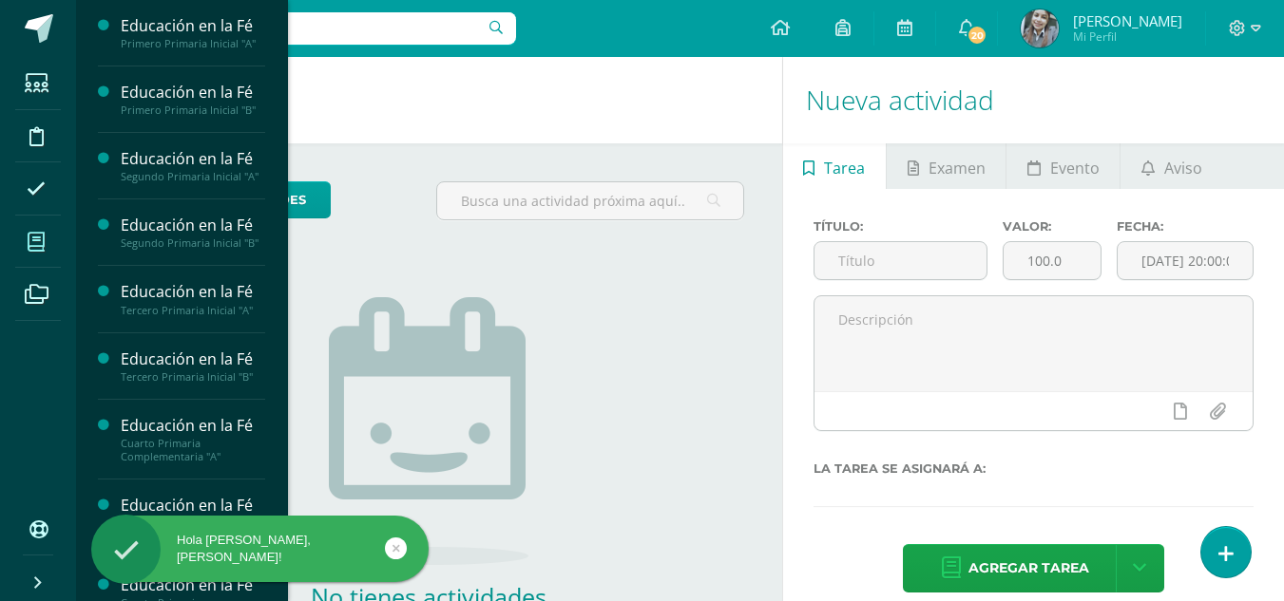
click at [38, 236] on icon at bounding box center [36, 242] width 17 height 19
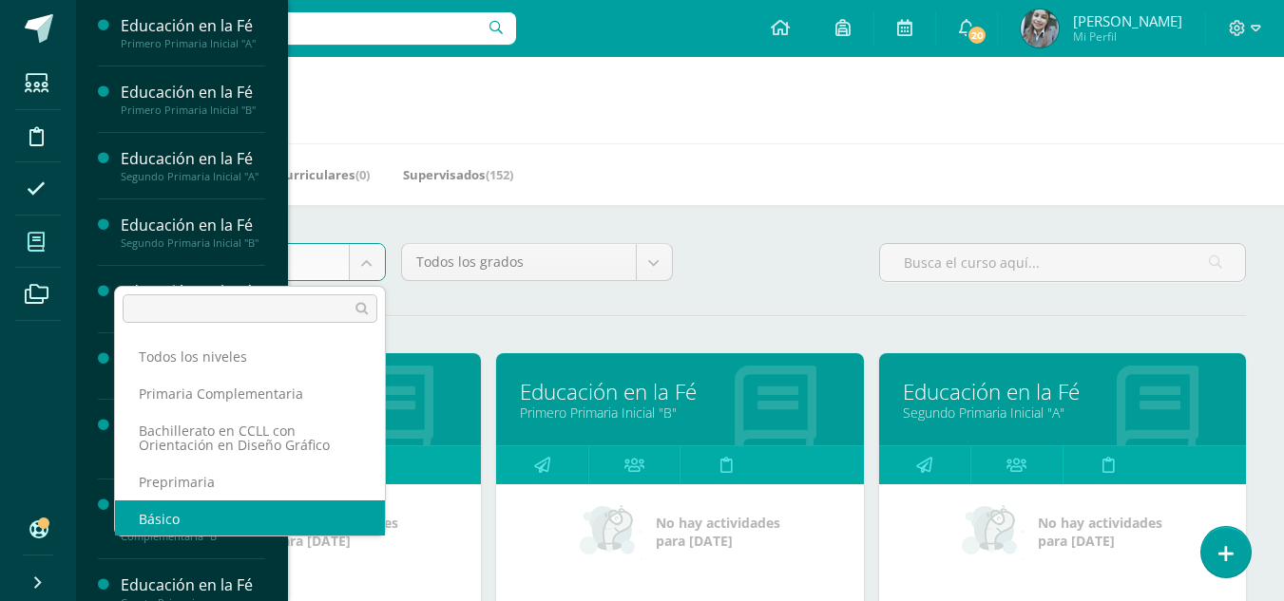
scroll to position [2, 0]
select select "4"
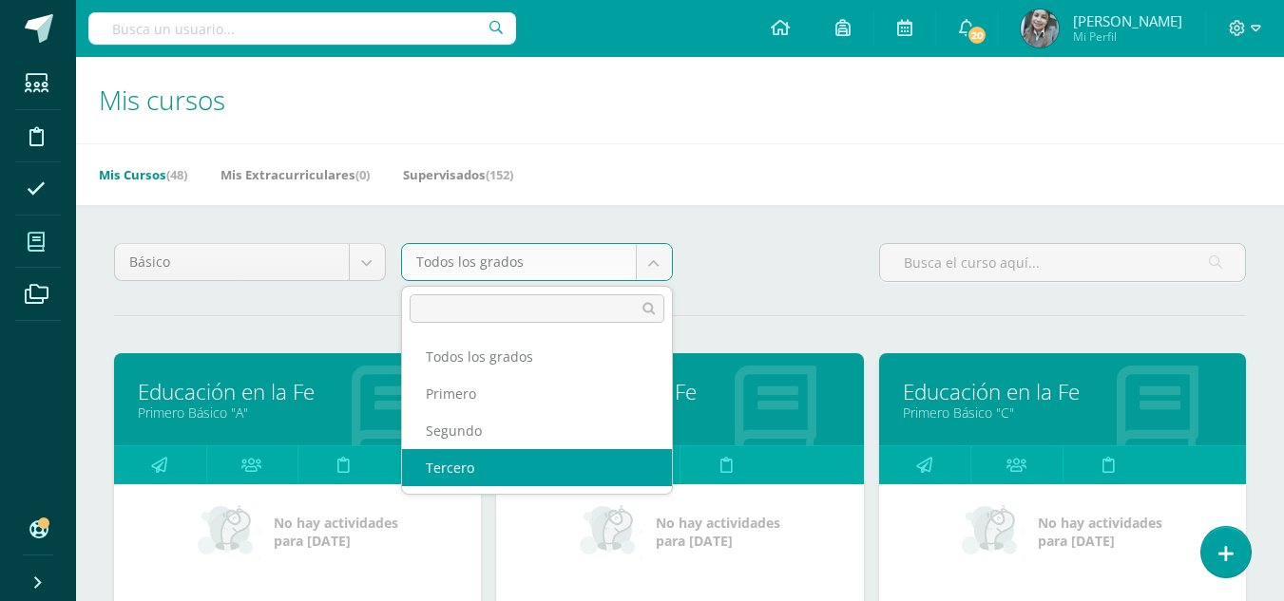
select select "12"
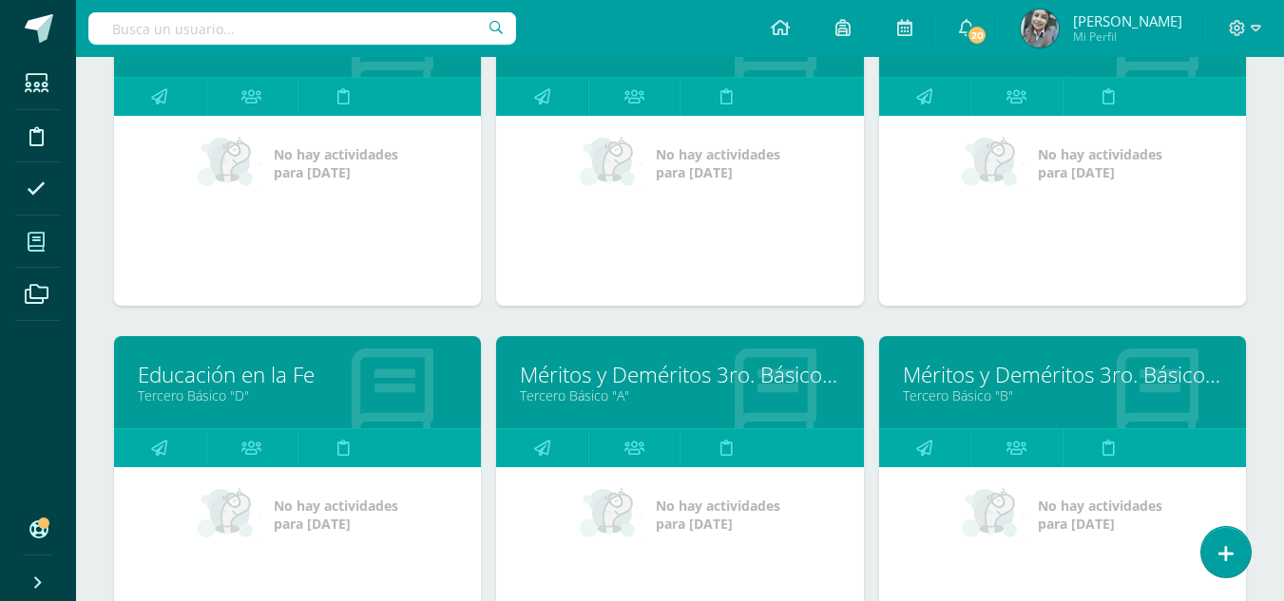
scroll to position [380, 0]
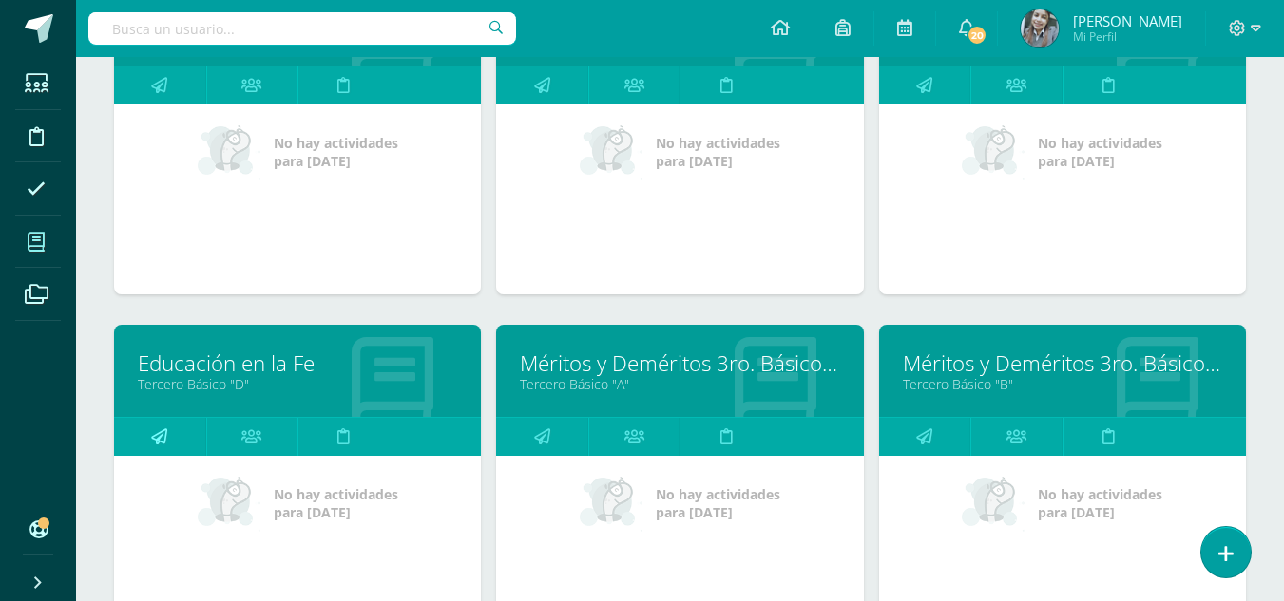
click at [181, 438] on link at bounding box center [160, 437] width 92 height 38
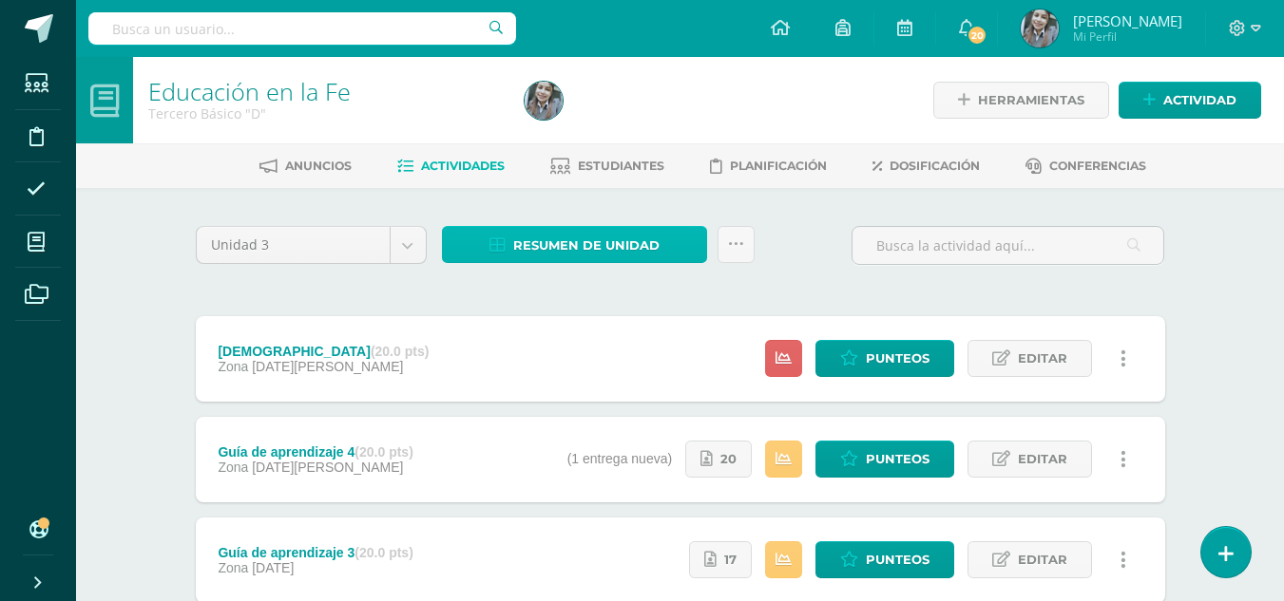
click at [560, 252] on span "Resumen de unidad" at bounding box center [586, 245] width 146 height 35
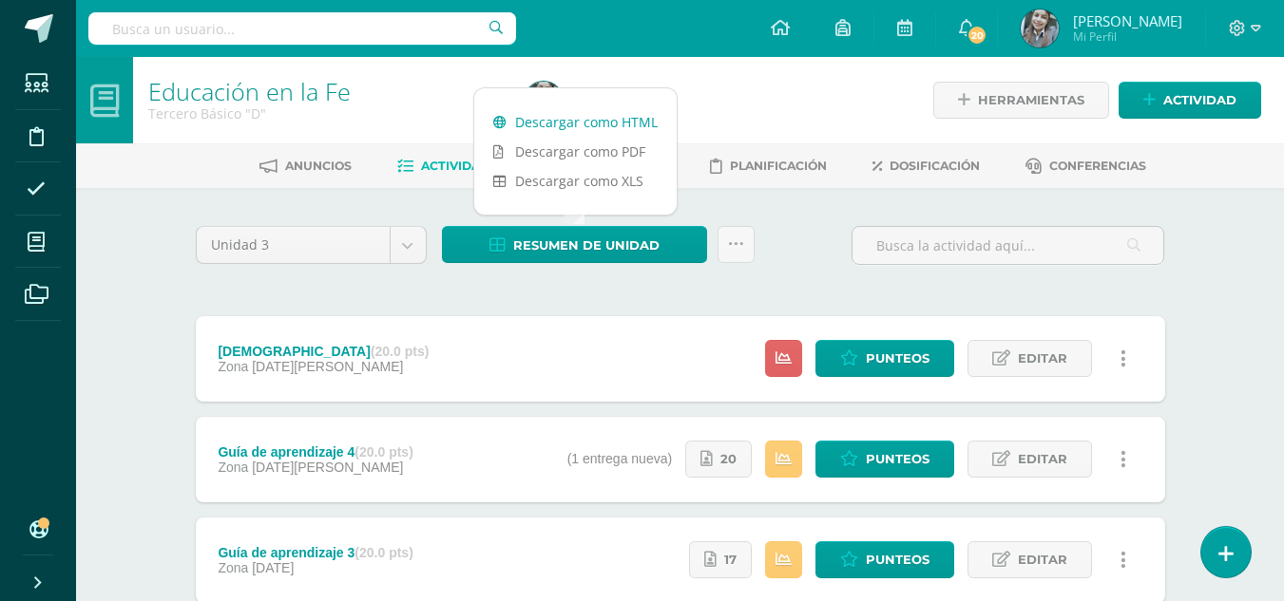
click at [557, 118] on link "Descargar como HTML" at bounding box center [575, 121] width 202 height 29
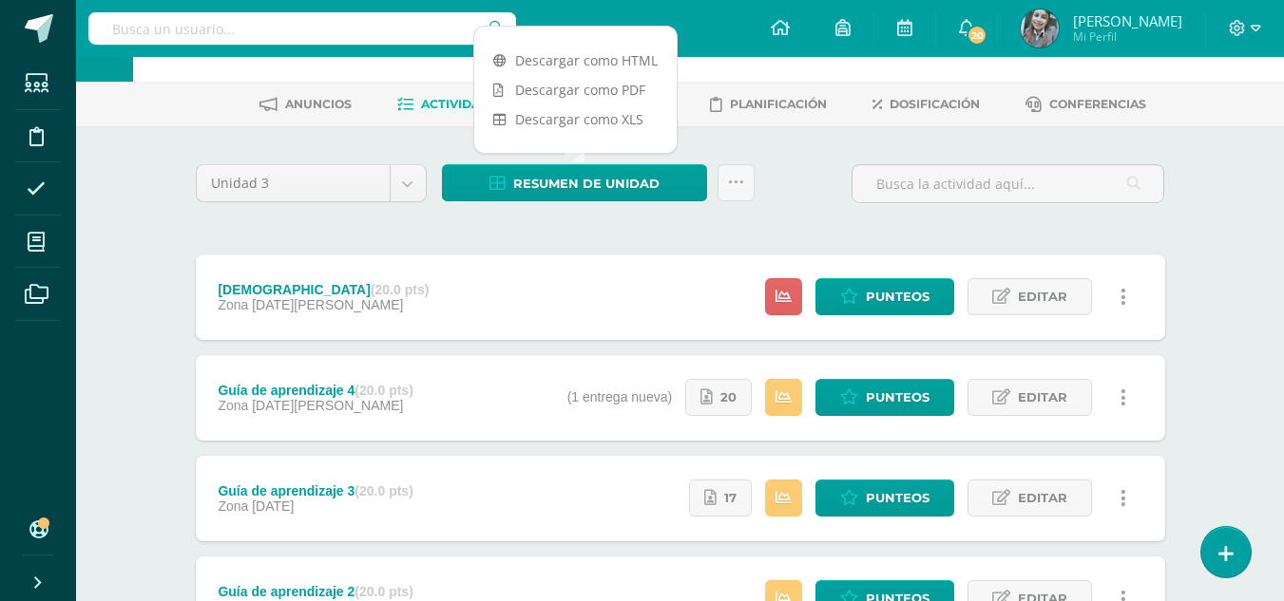
scroll to position [95, 0]
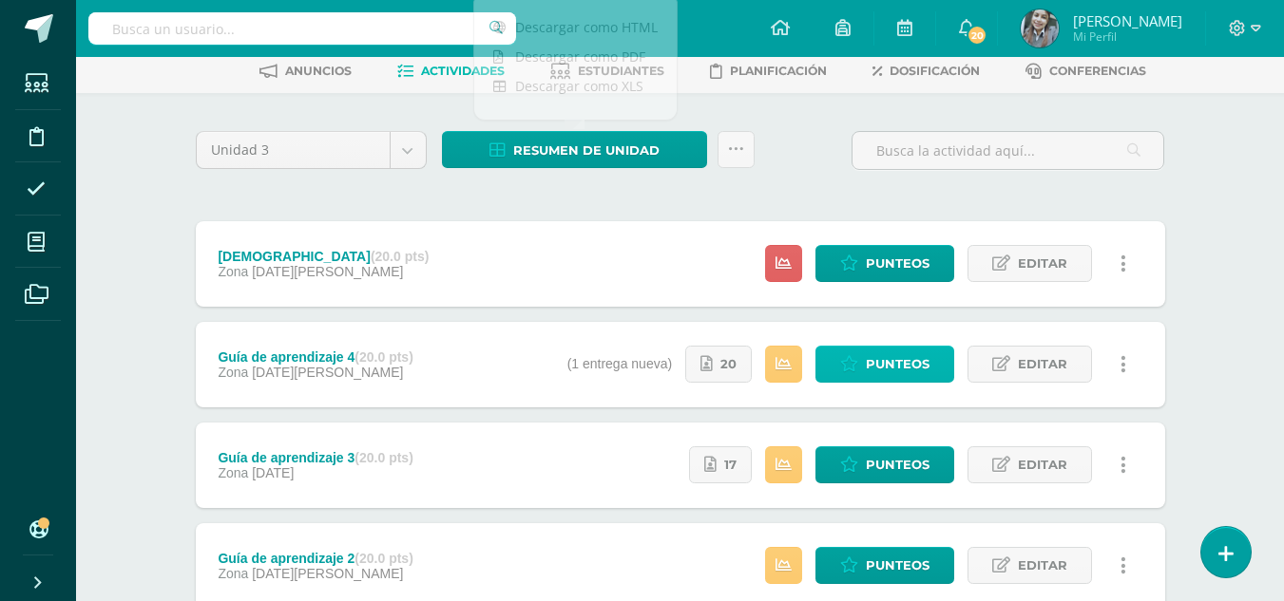
click at [891, 368] on span "Punteos" at bounding box center [898, 364] width 64 height 35
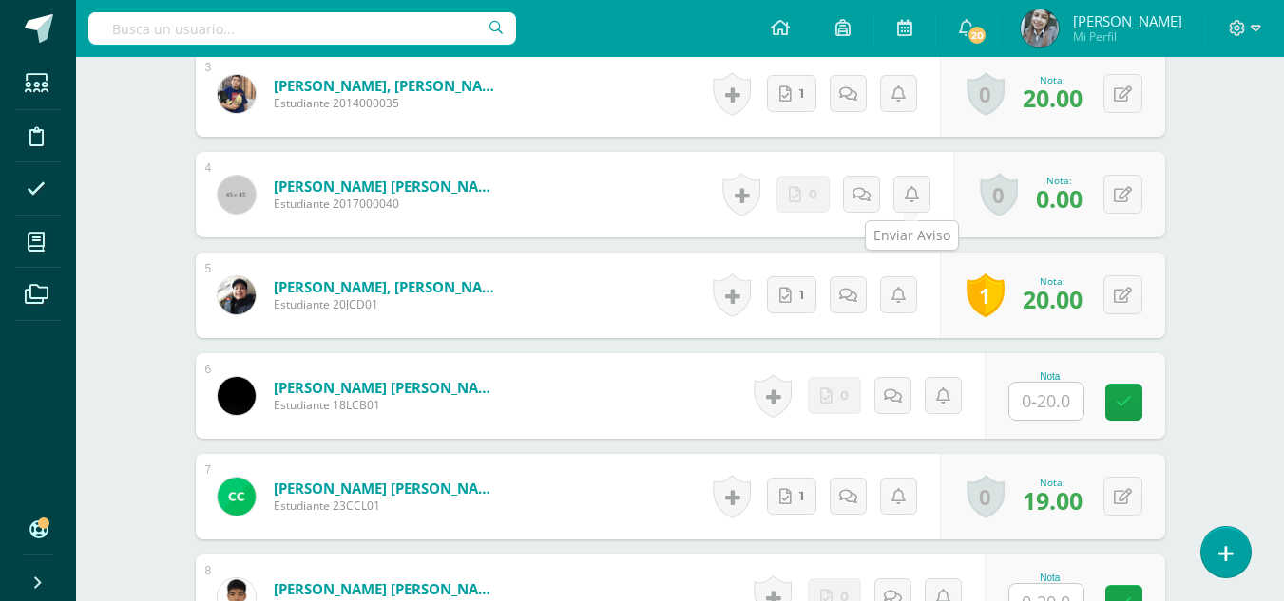
scroll to position [853, 0]
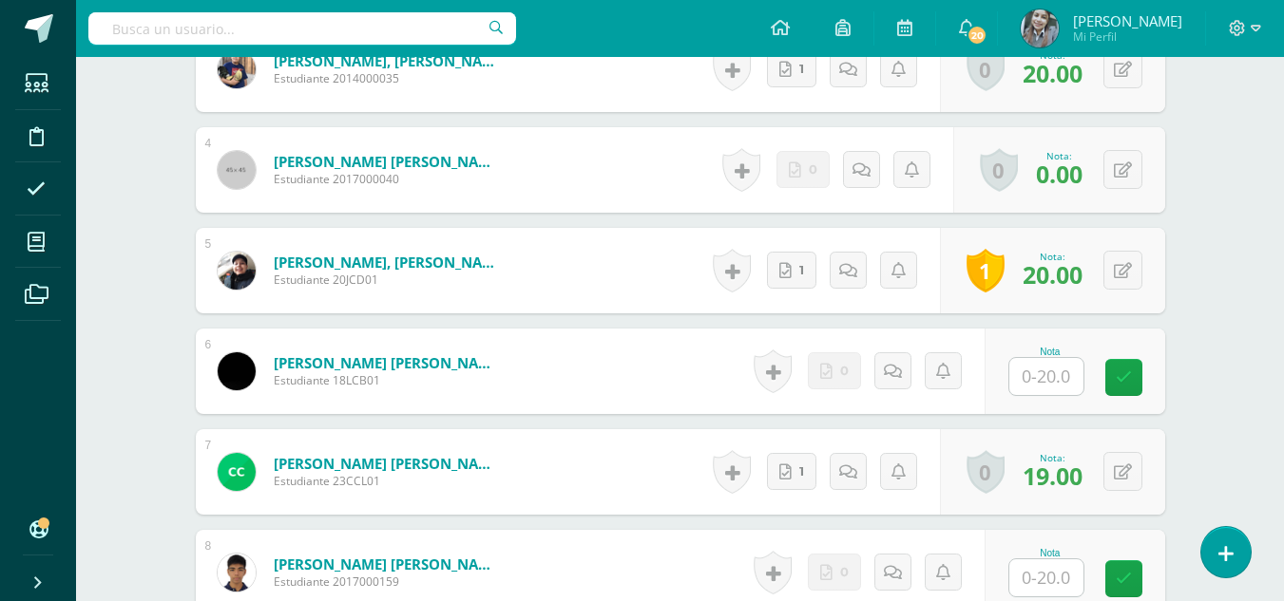
click at [1039, 375] on input "text" at bounding box center [1046, 376] width 74 height 37
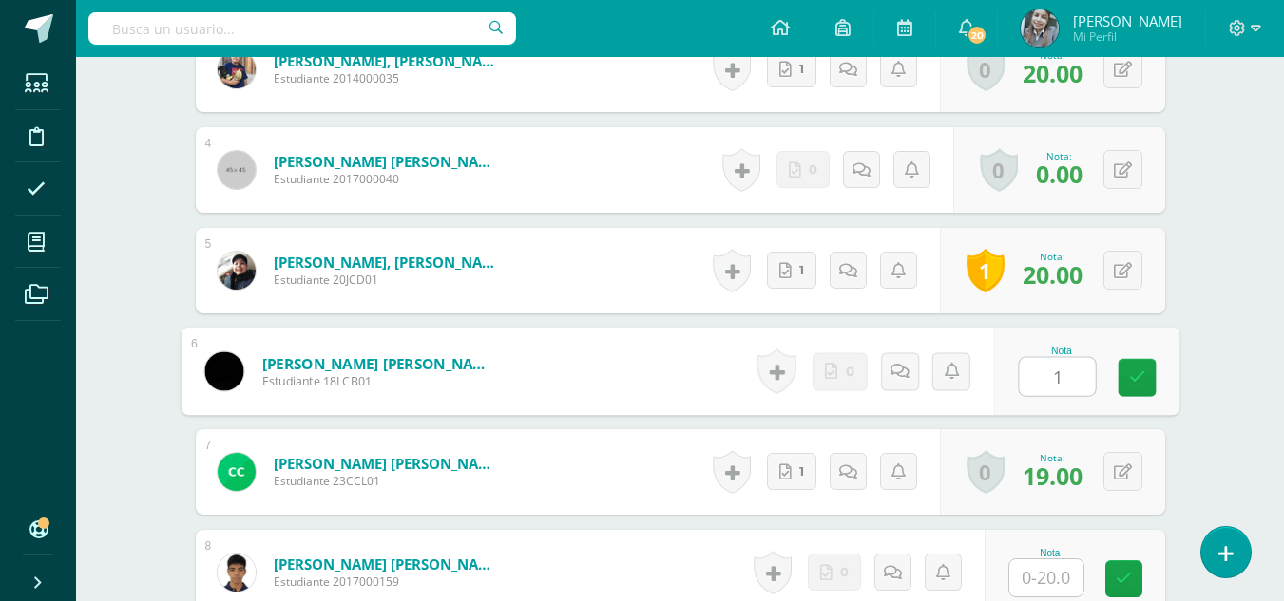
type input "19"
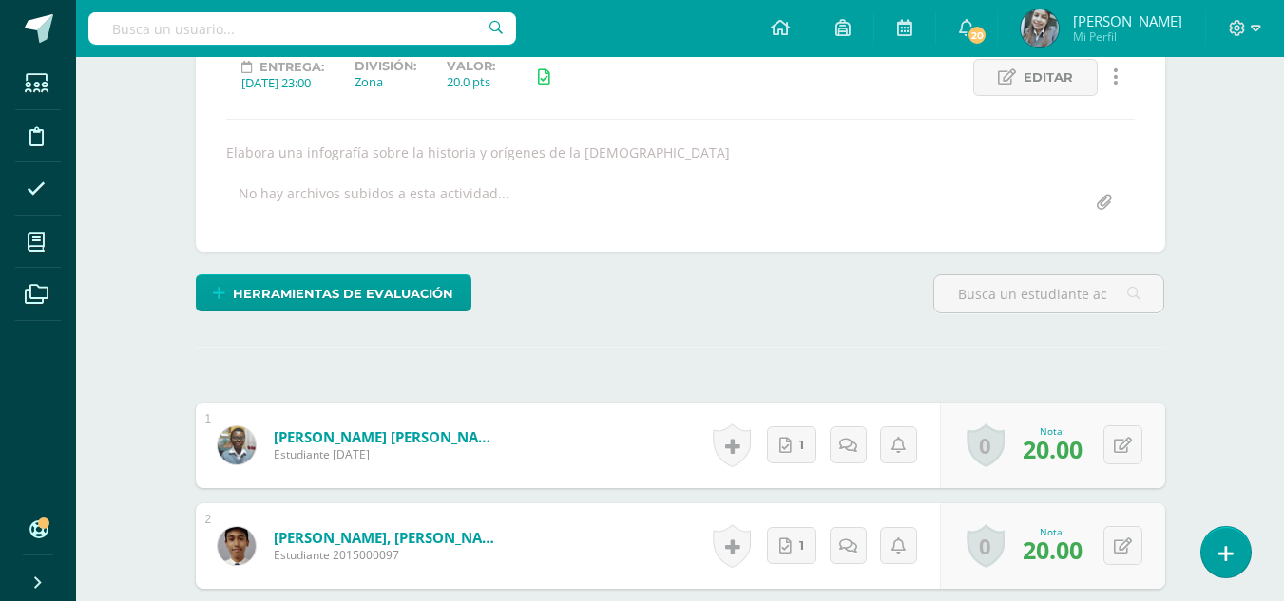
scroll to position [276, 0]
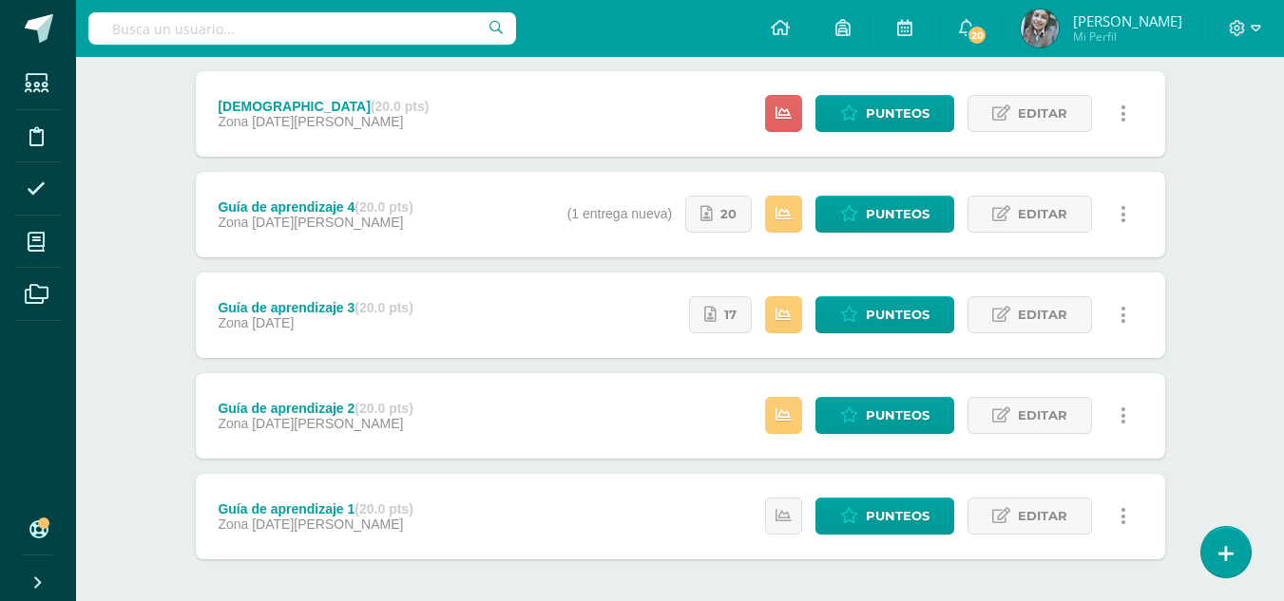
scroll to position [140, 0]
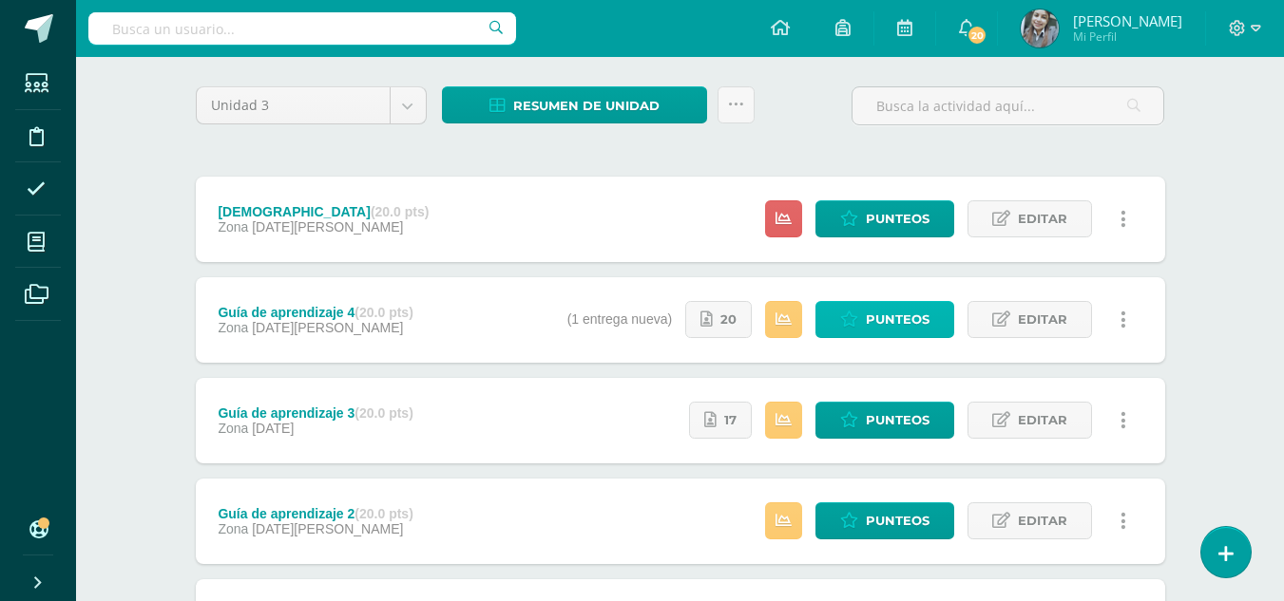
click at [867, 319] on span "Punteos" at bounding box center [898, 319] width 64 height 35
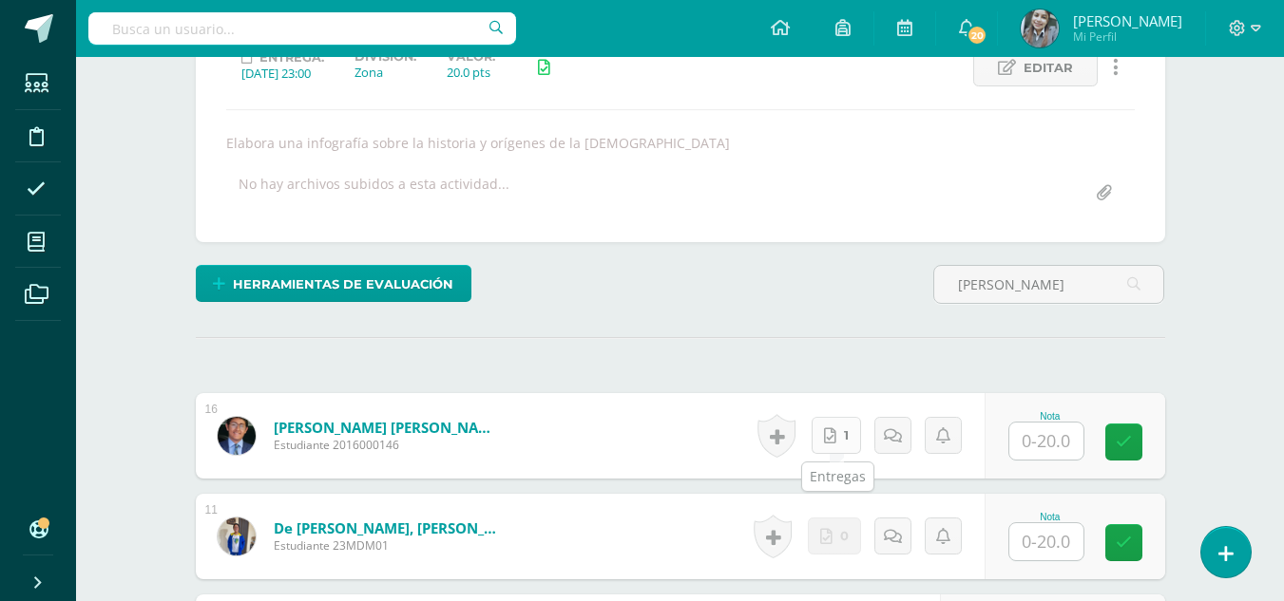
scroll to position [286, 0]
type input "[PERSON_NAME]"
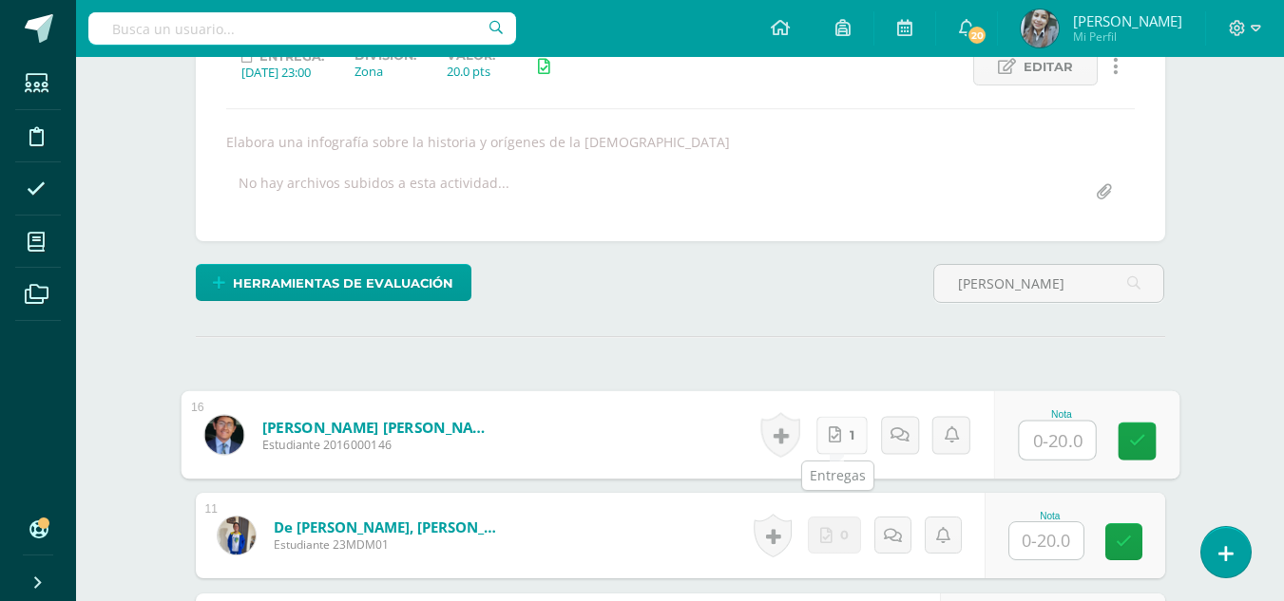
click at [847, 429] on link "1" at bounding box center [840, 435] width 51 height 38
click at [1036, 430] on input "text" at bounding box center [1057, 441] width 76 height 38
type input "16"
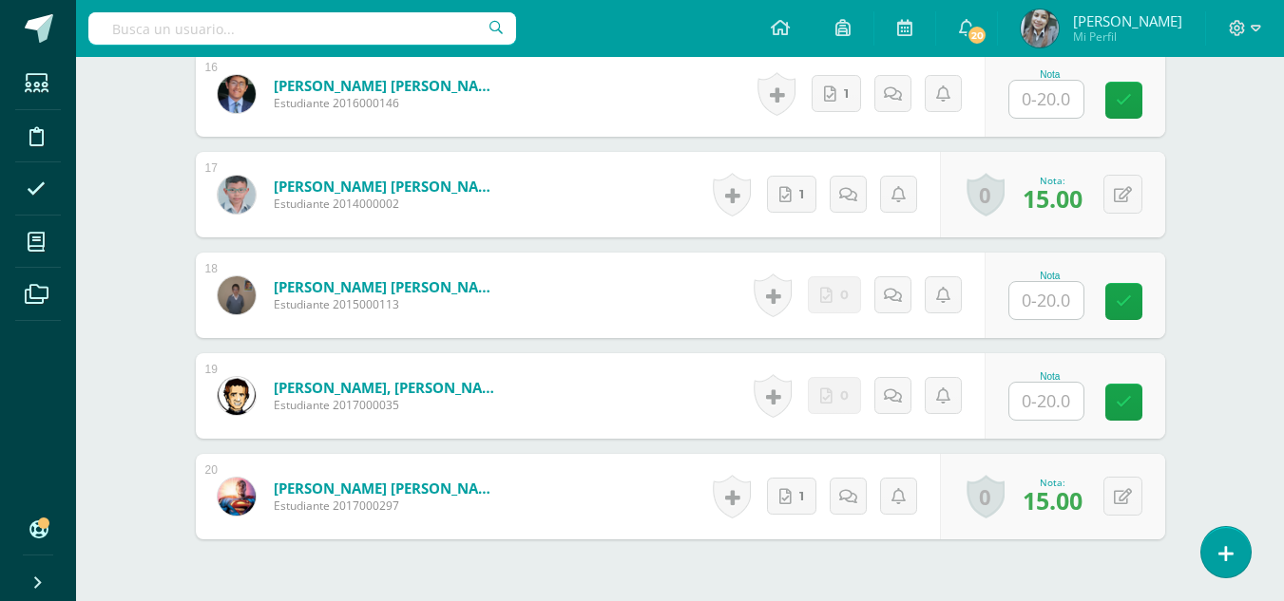
scroll to position [1236, 0]
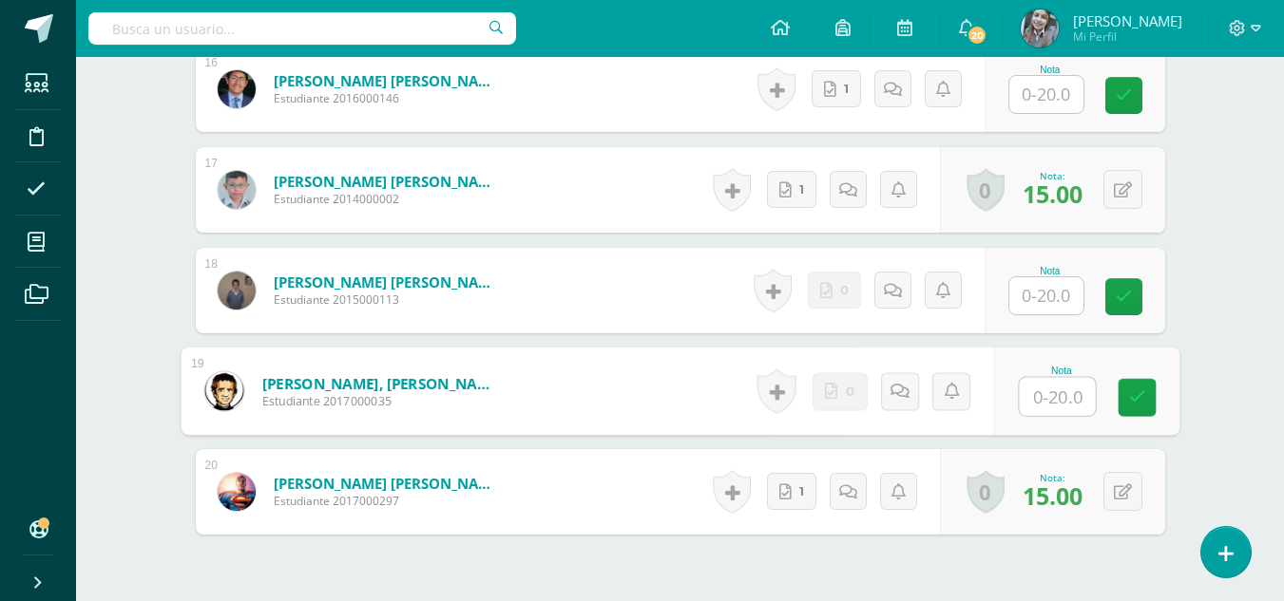
click at [1050, 396] on input "text" at bounding box center [1057, 397] width 76 height 38
type input "16"
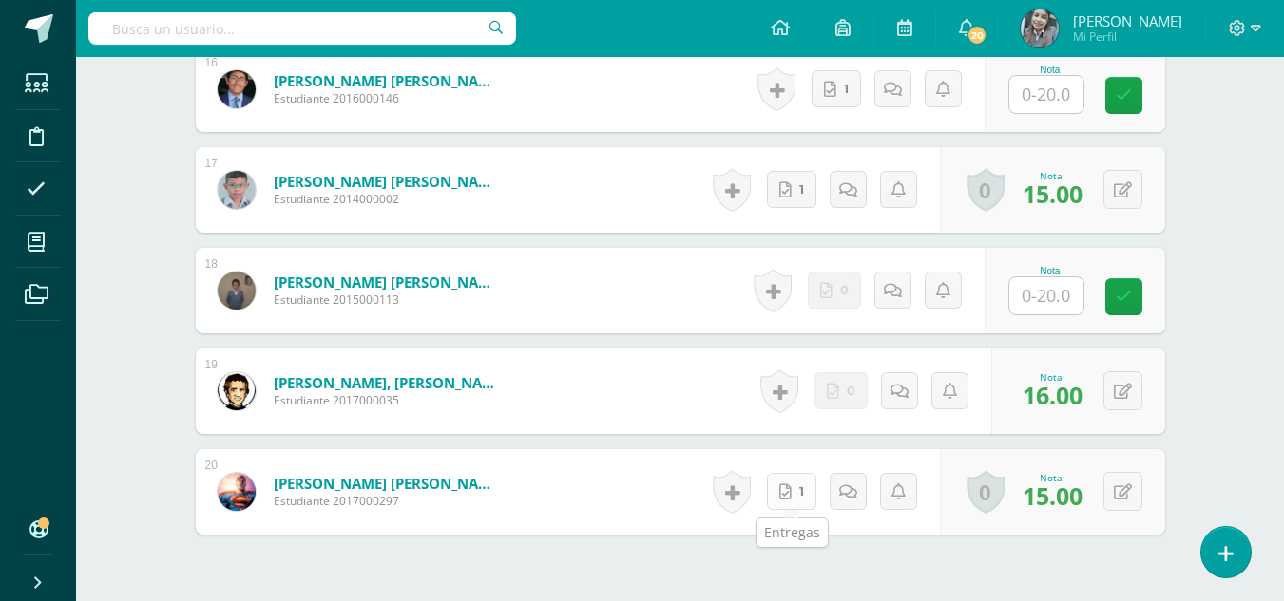
scroll to position [1141, 0]
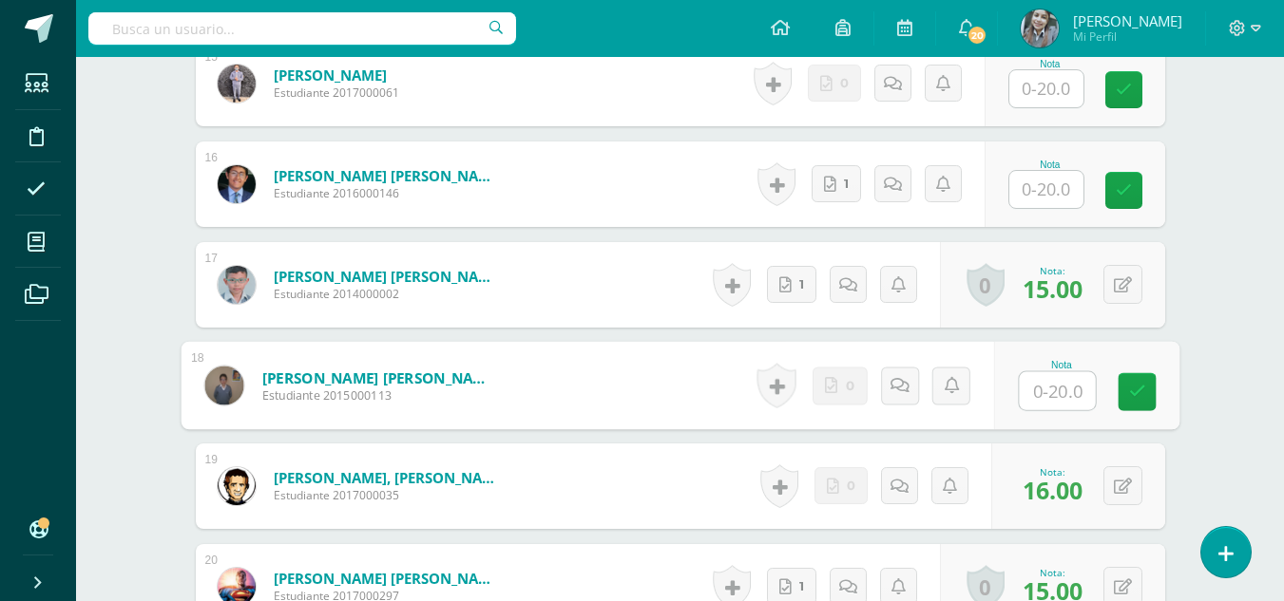
click at [1064, 397] on input "text" at bounding box center [1057, 391] width 76 height 38
type input "19"
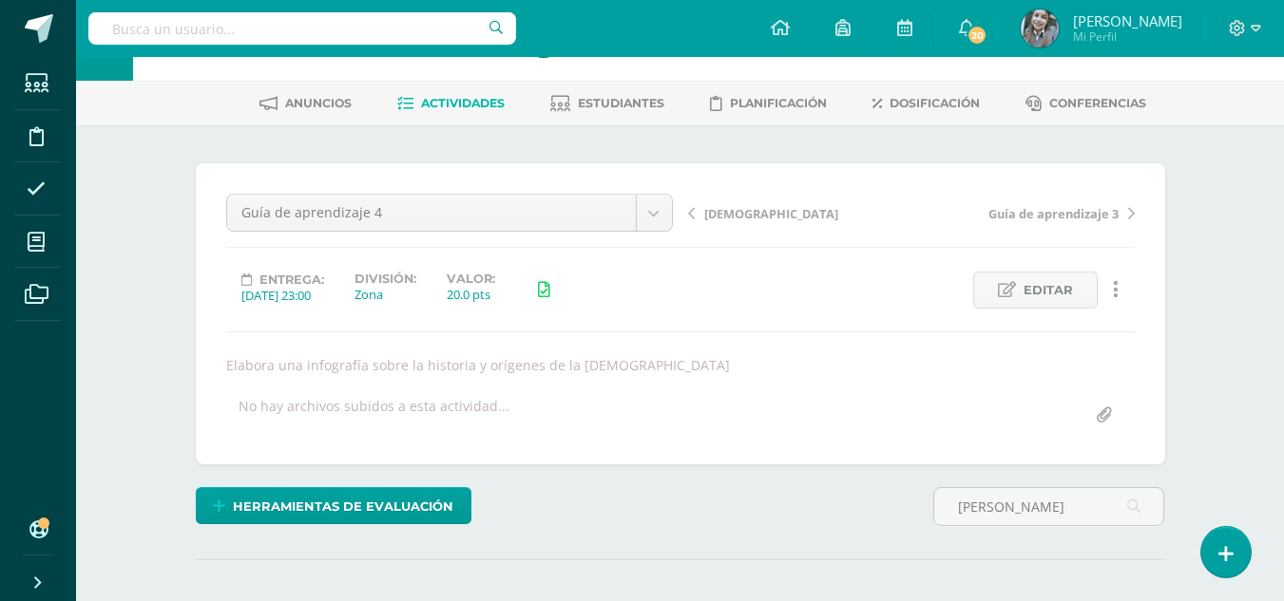
scroll to position [96, 0]
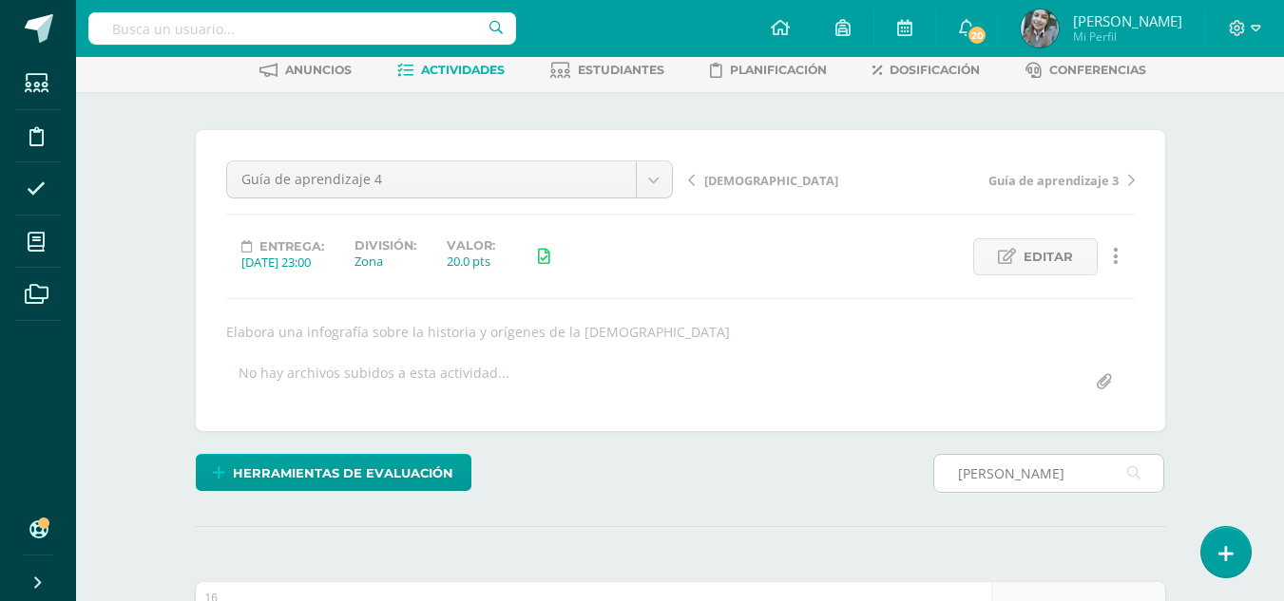
click at [1033, 479] on input "gil" at bounding box center [1048, 473] width 229 height 37
type input "g"
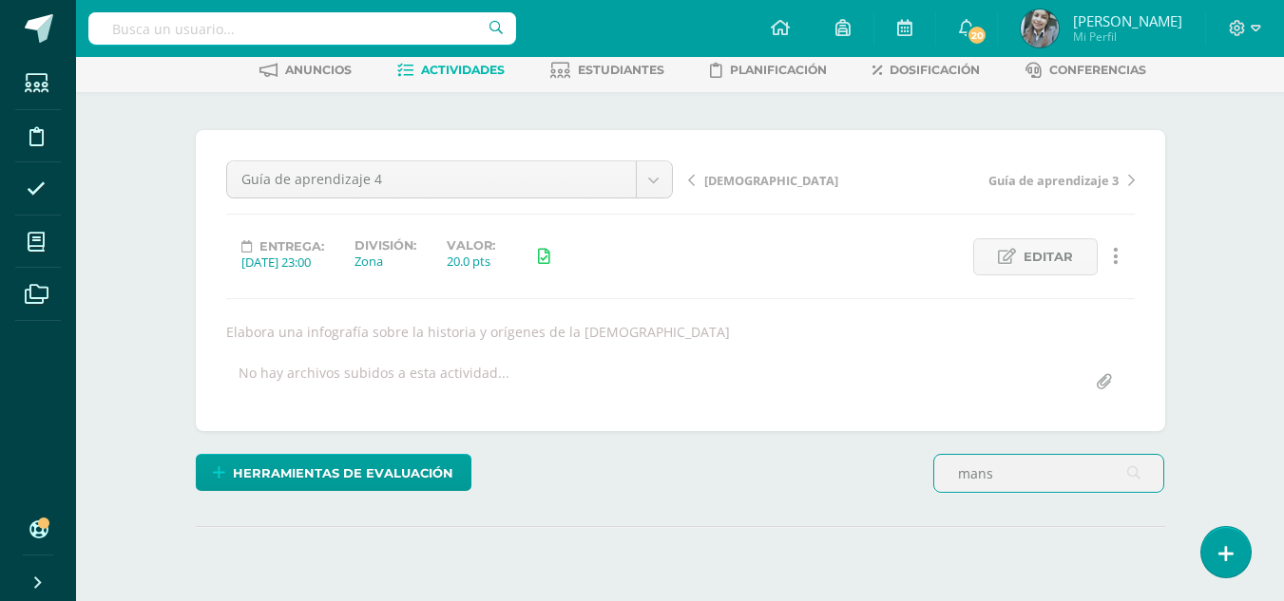
type input "mansi"
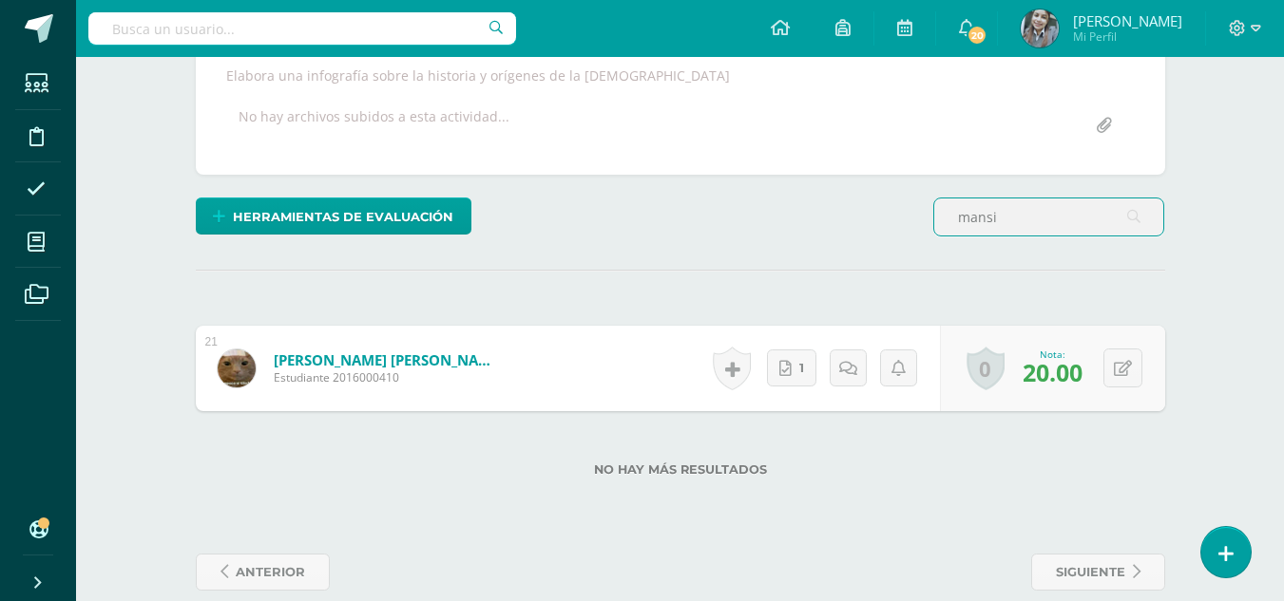
scroll to position [380, 0]
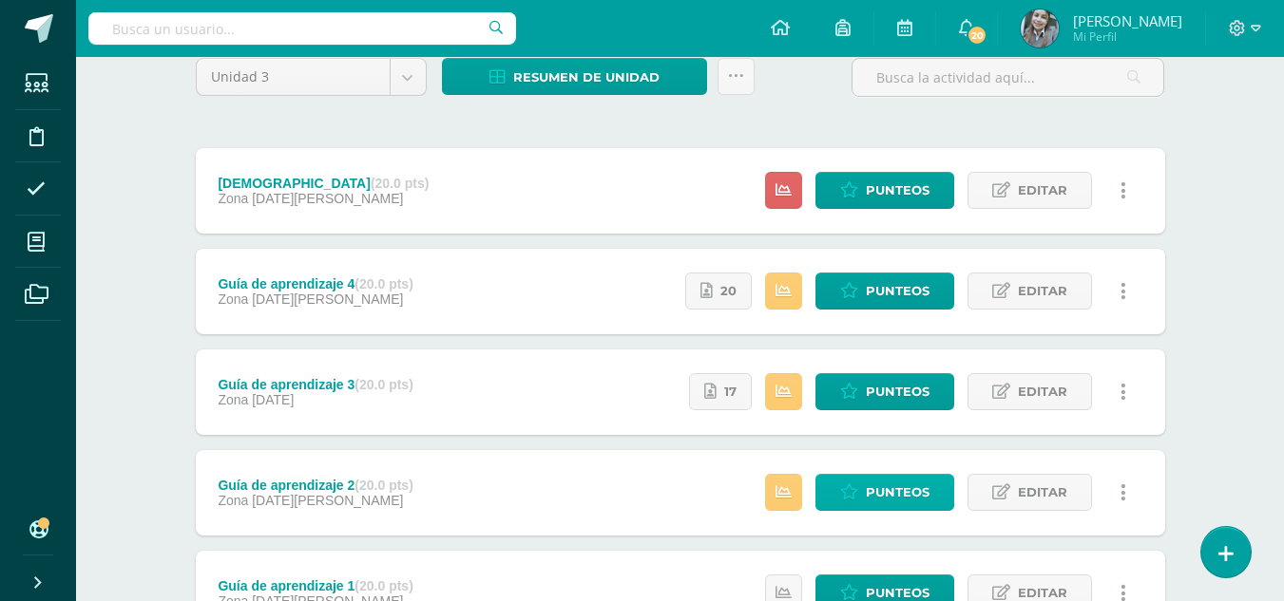
scroll to position [190, 0]
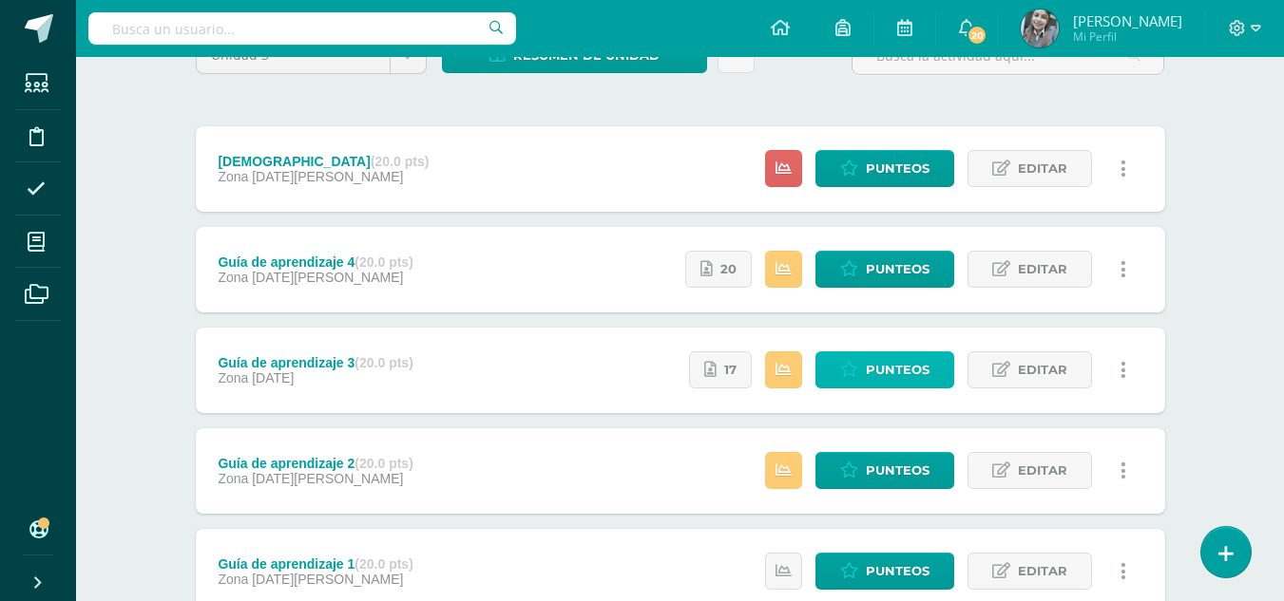
click at [920, 372] on span "Punteos" at bounding box center [898, 370] width 64 height 35
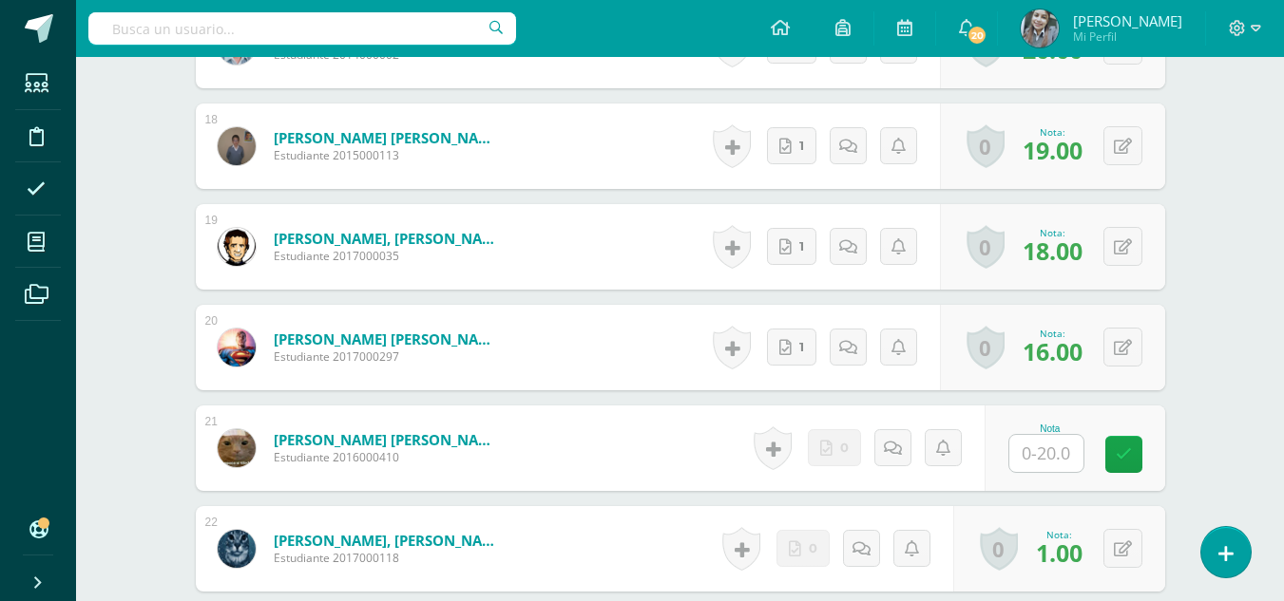
scroll to position [2288, 0]
click at [1058, 445] on input "text" at bounding box center [1046, 452] width 74 height 37
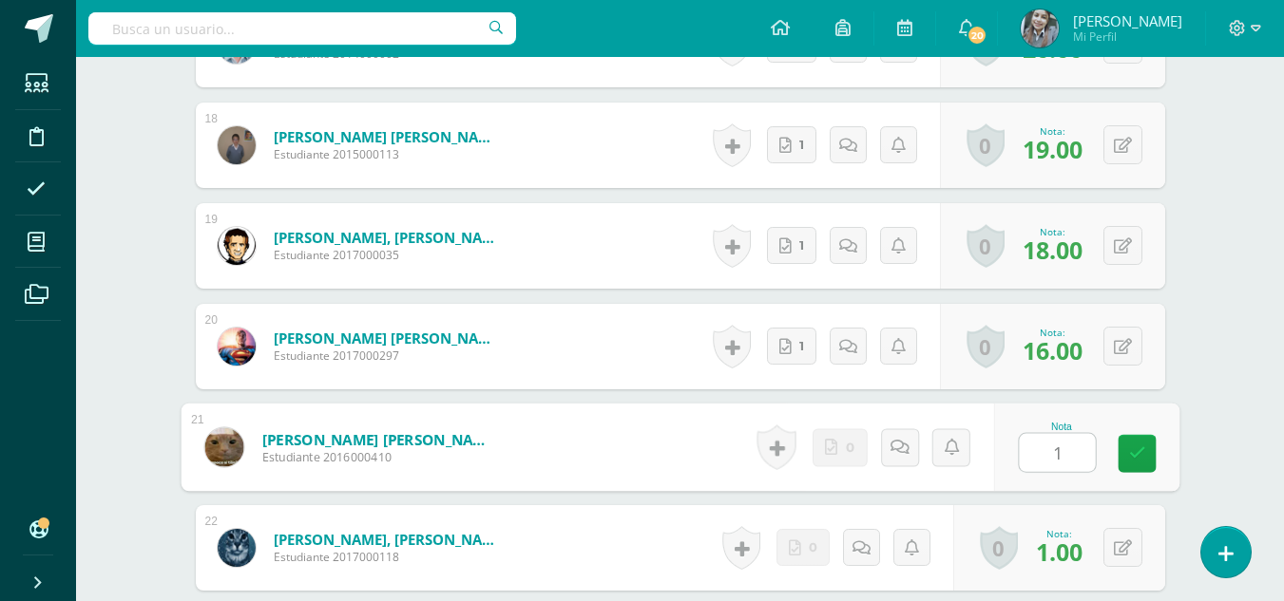
type input "15"
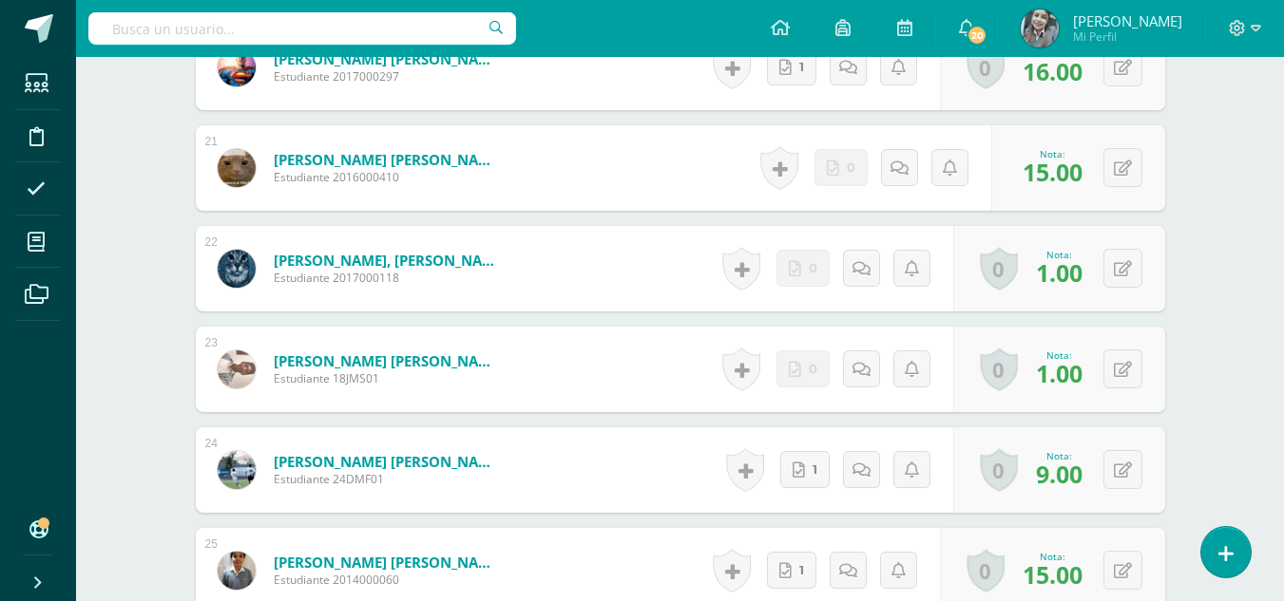
scroll to position [2574, 0]
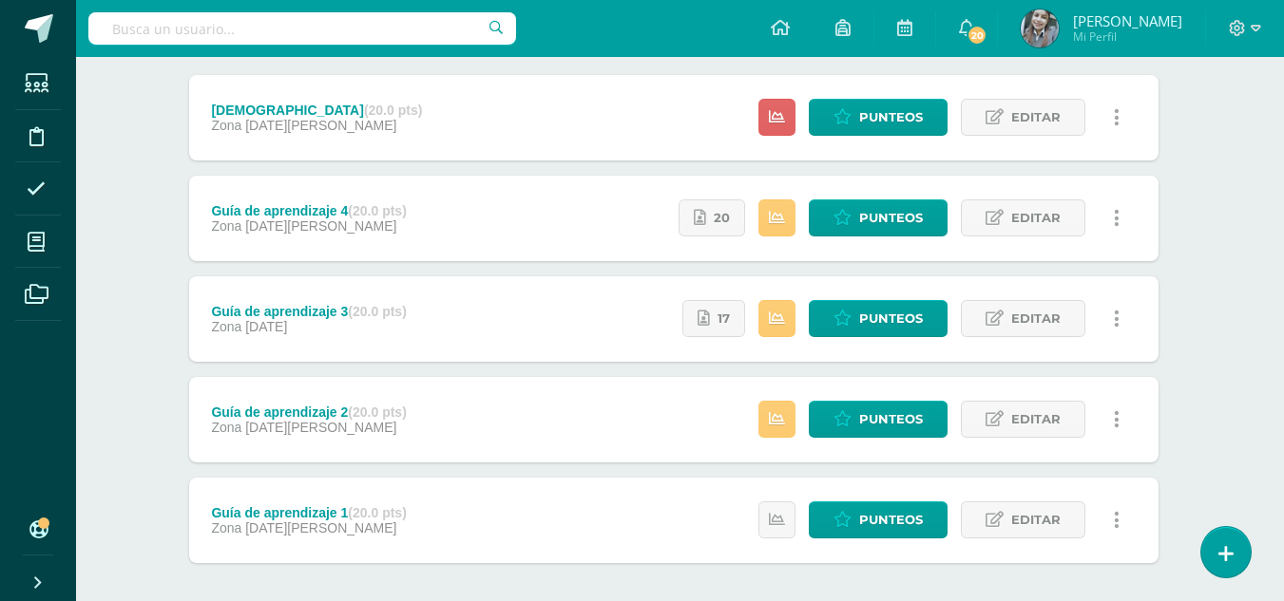
scroll to position [285, 7]
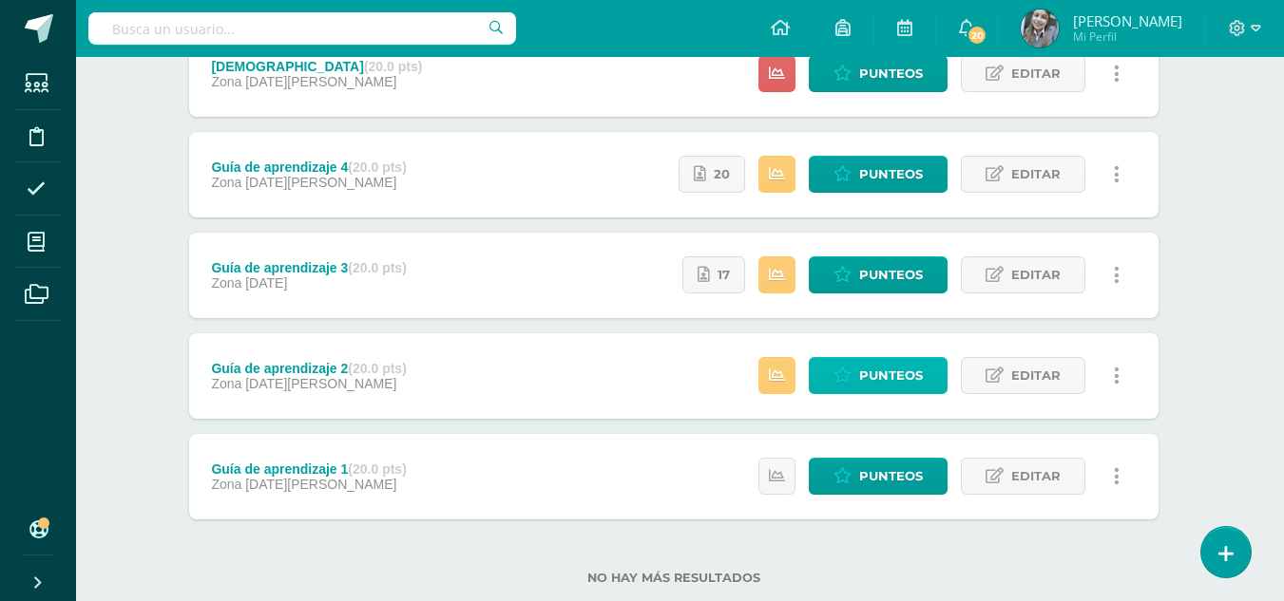
click at [869, 372] on span "Punteos" at bounding box center [891, 375] width 64 height 35
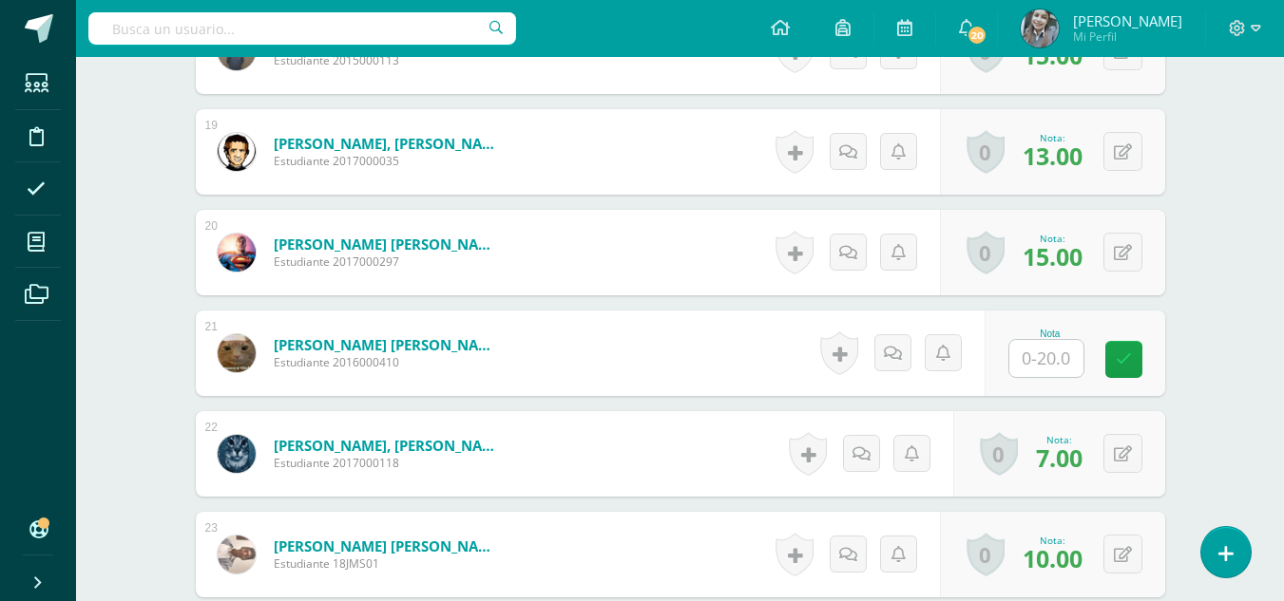
scroll to position [2365, 0]
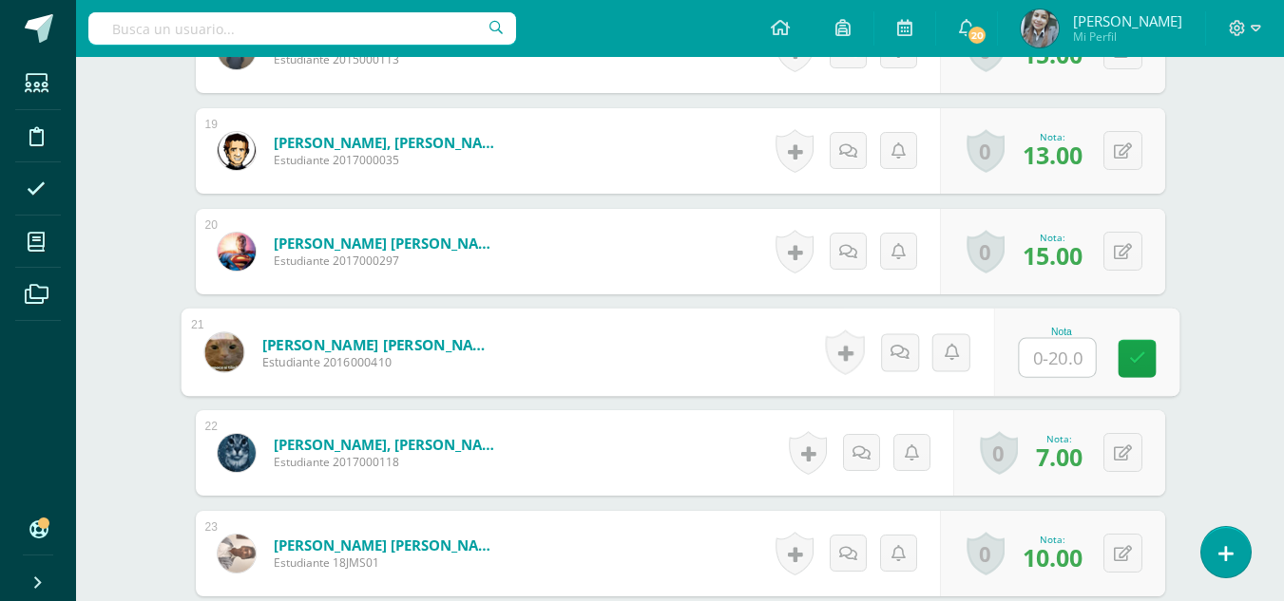
click at [1071, 362] on input "text" at bounding box center [1057, 358] width 76 height 38
type input "10"
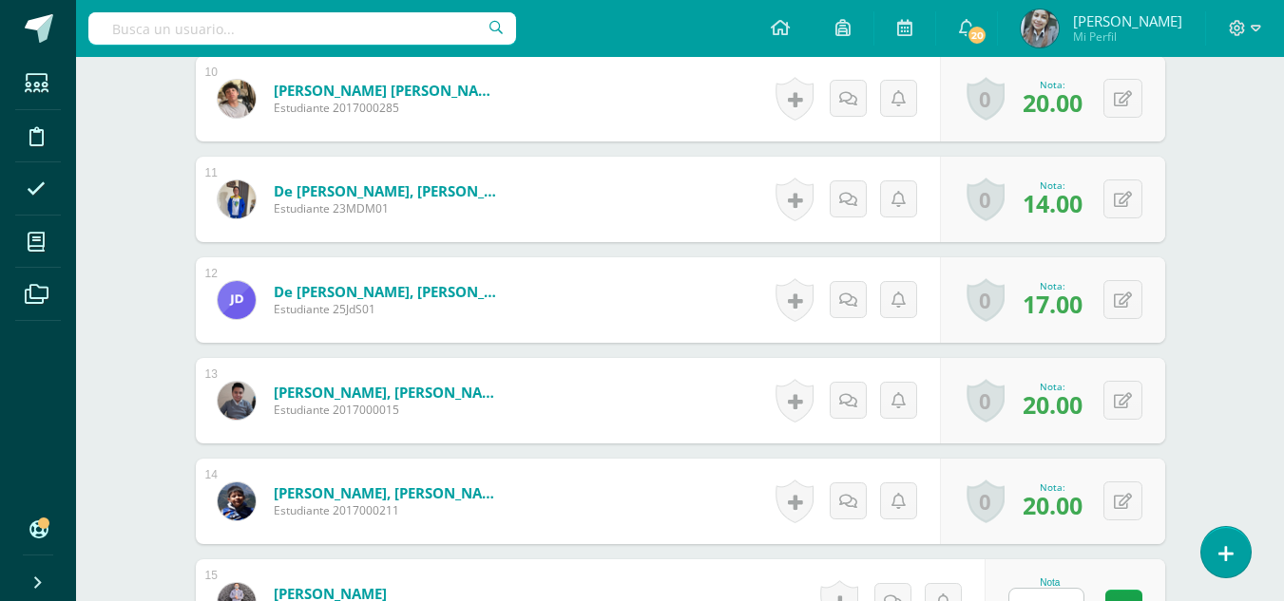
scroll to position [1036, 0]
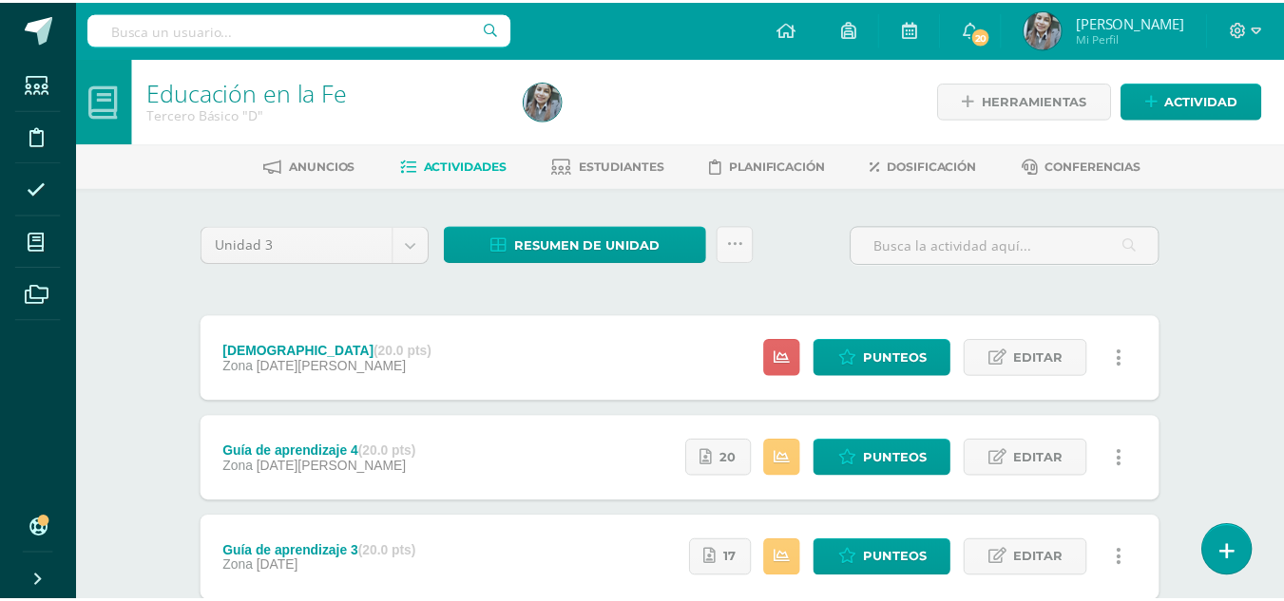
scroll to position [0, 13]
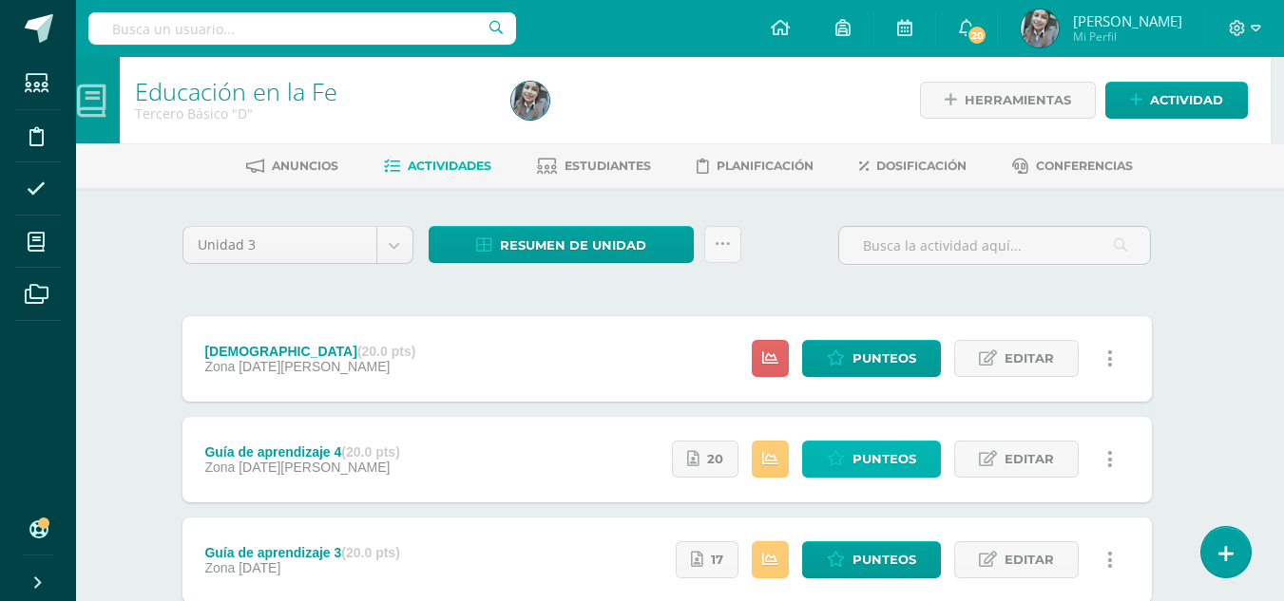
click at [845, 459] on icon at bounding box center [836, 459] width 18 height 16
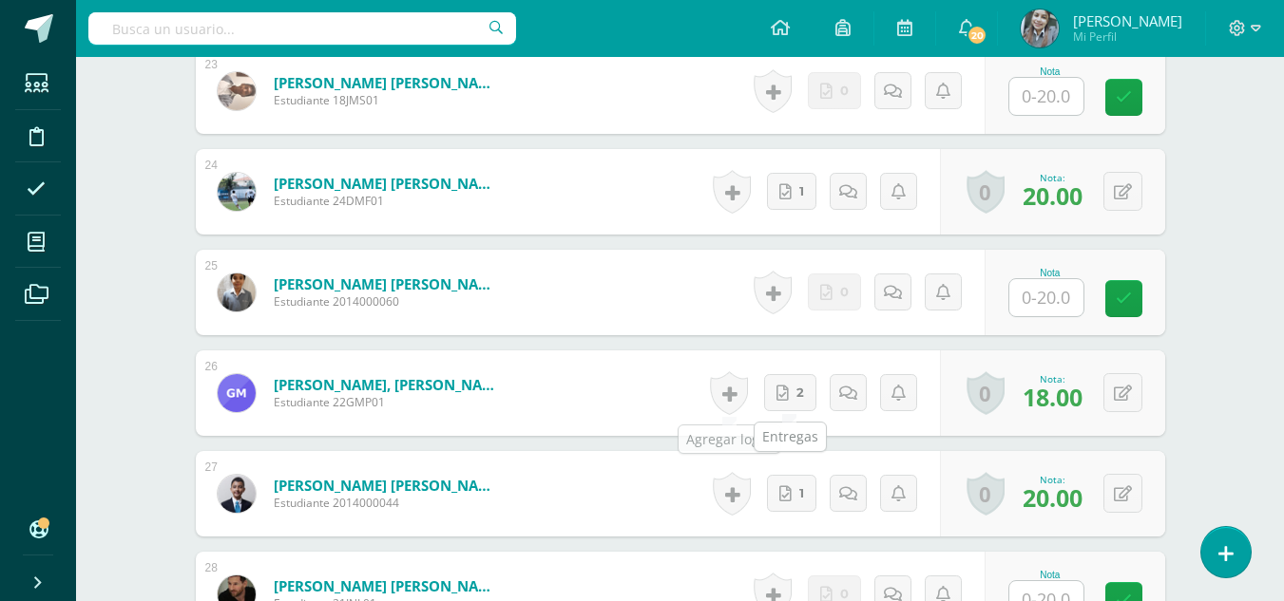
scroll to position [2847, 0]
click at [1070, 302] on input "text" at bounding box center [1046, 296] width 74 height 37
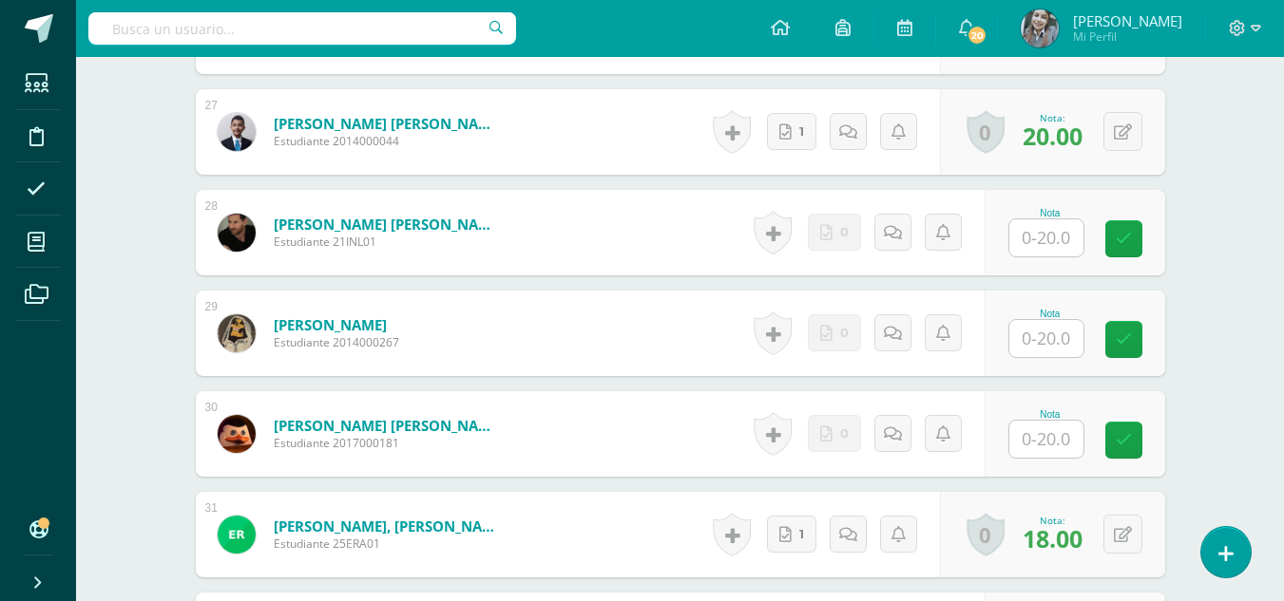
scroll to position [3227, 0]
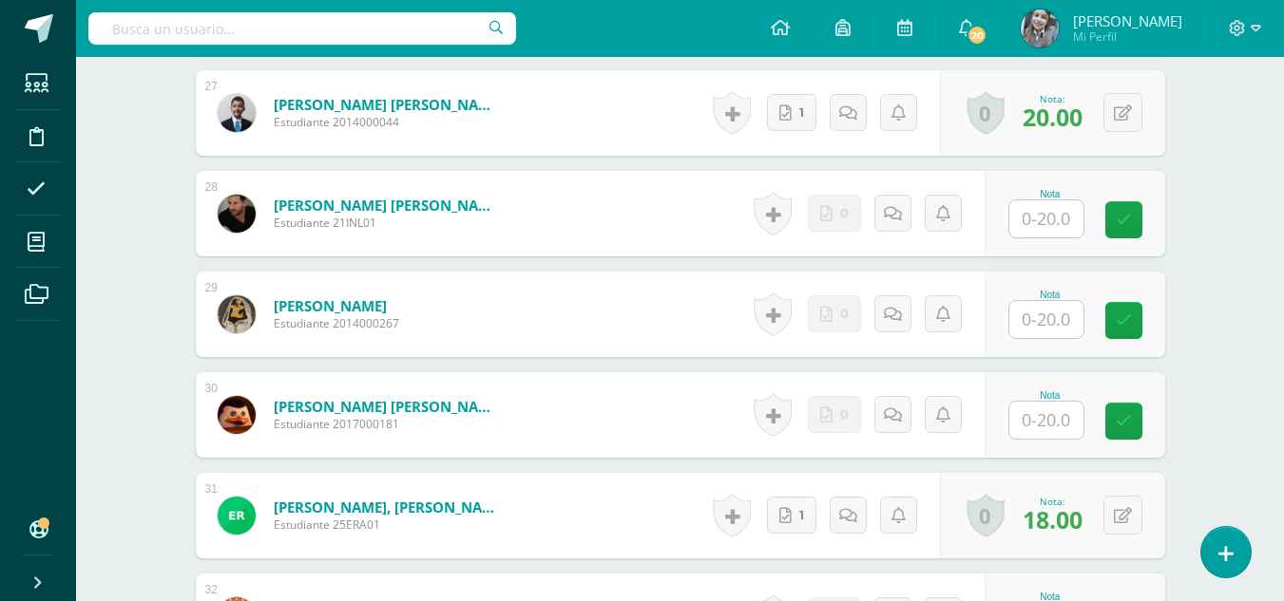
click at [1039, 311] on input "text" at bounding box center [1046, 319] width 74 height 37
type input "16"
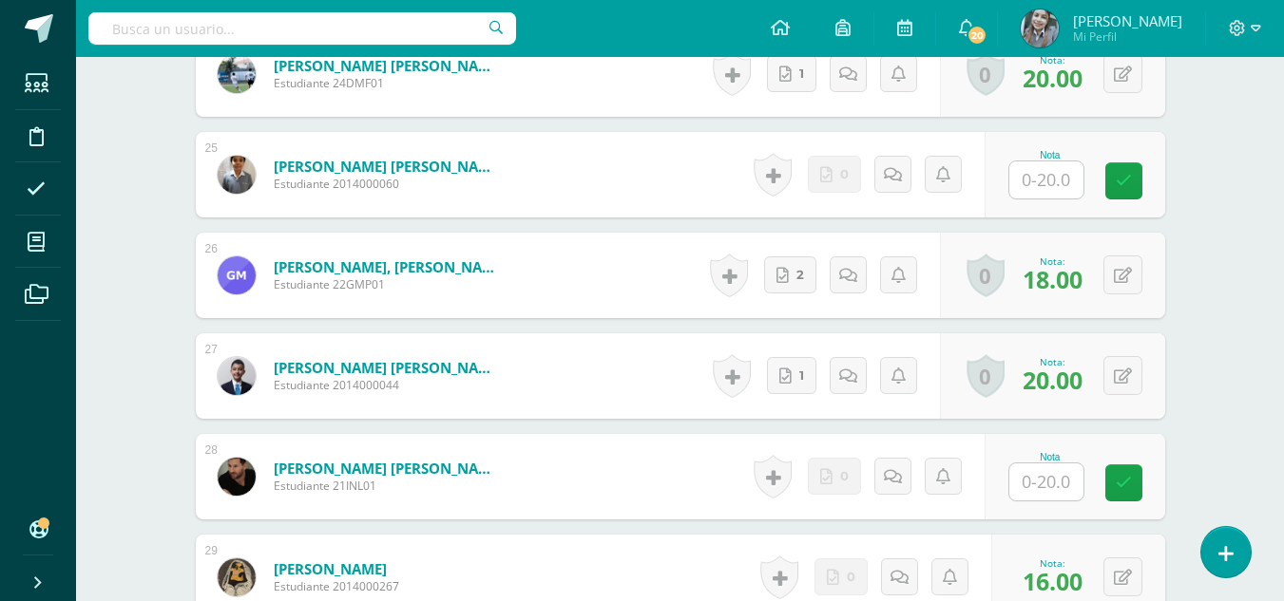
scroll to position [2942, 0]
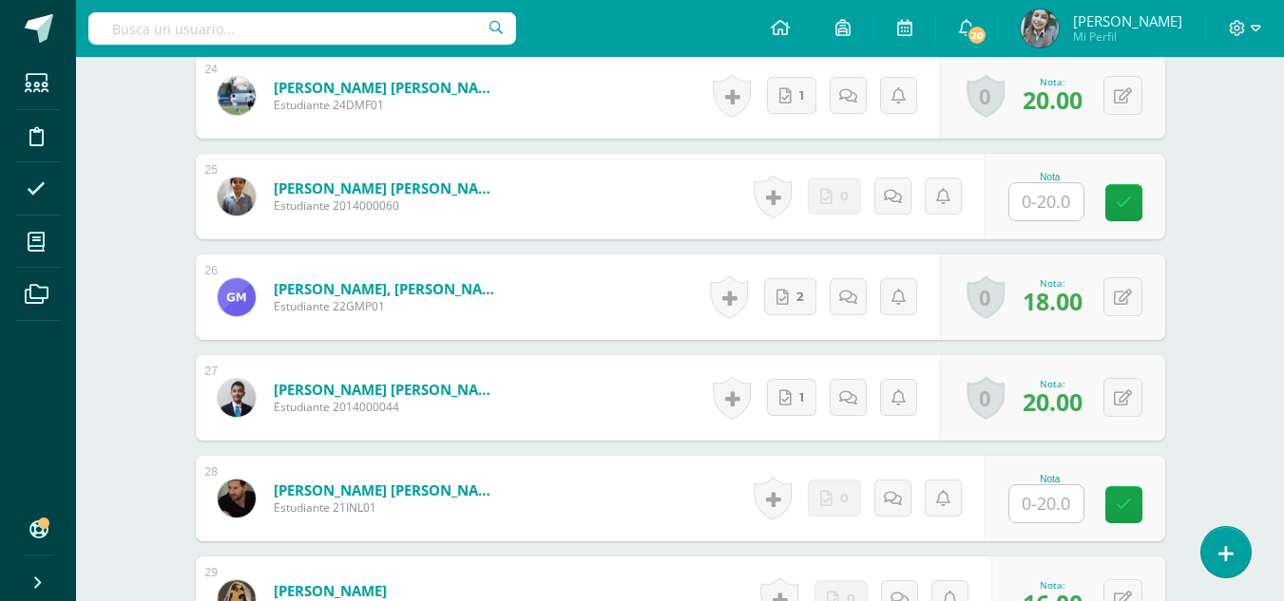
click at [1077, 201] on input "text" at bounding box center [1046, 201] width 74 height 37
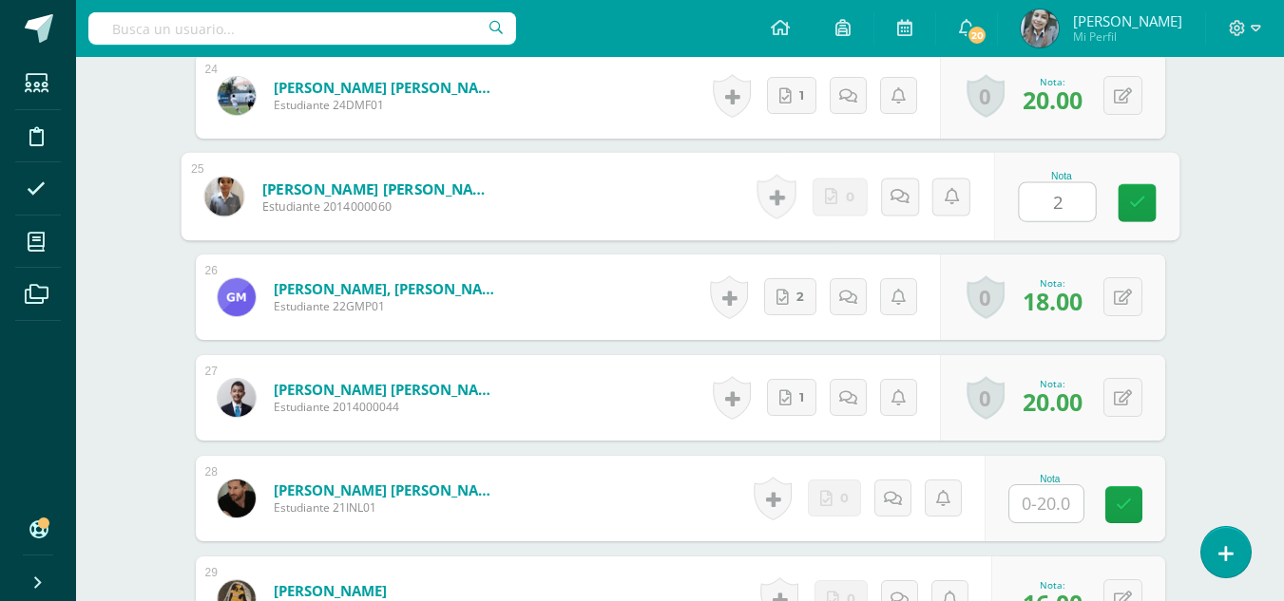
type input "20"
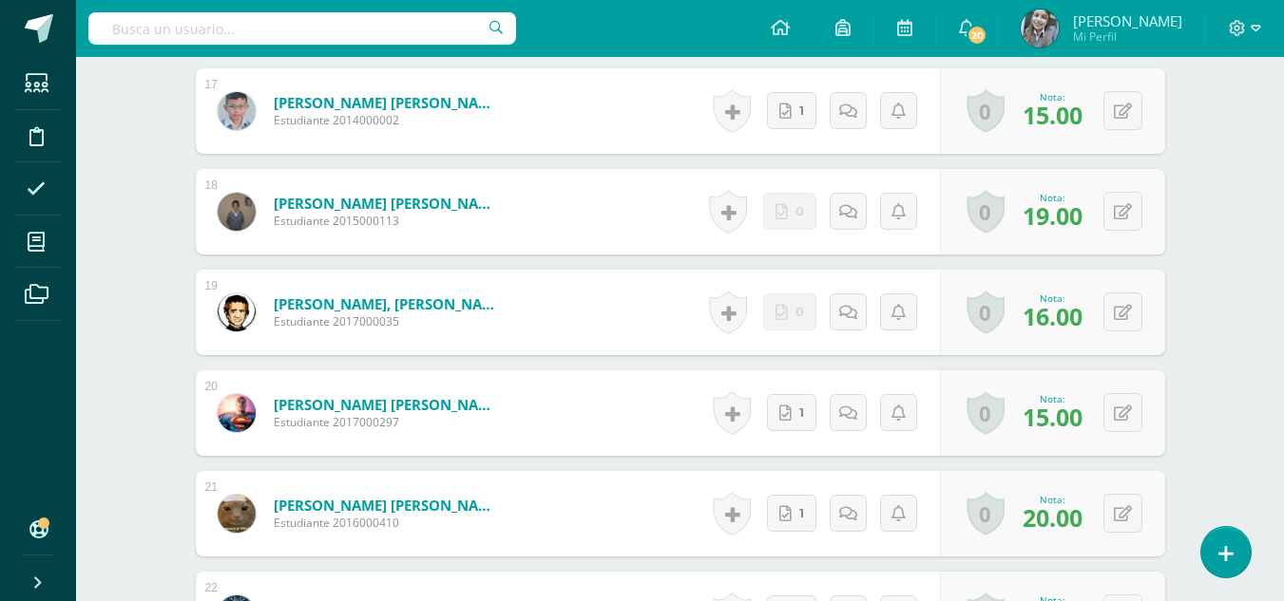
scroll to position [2087, 0]
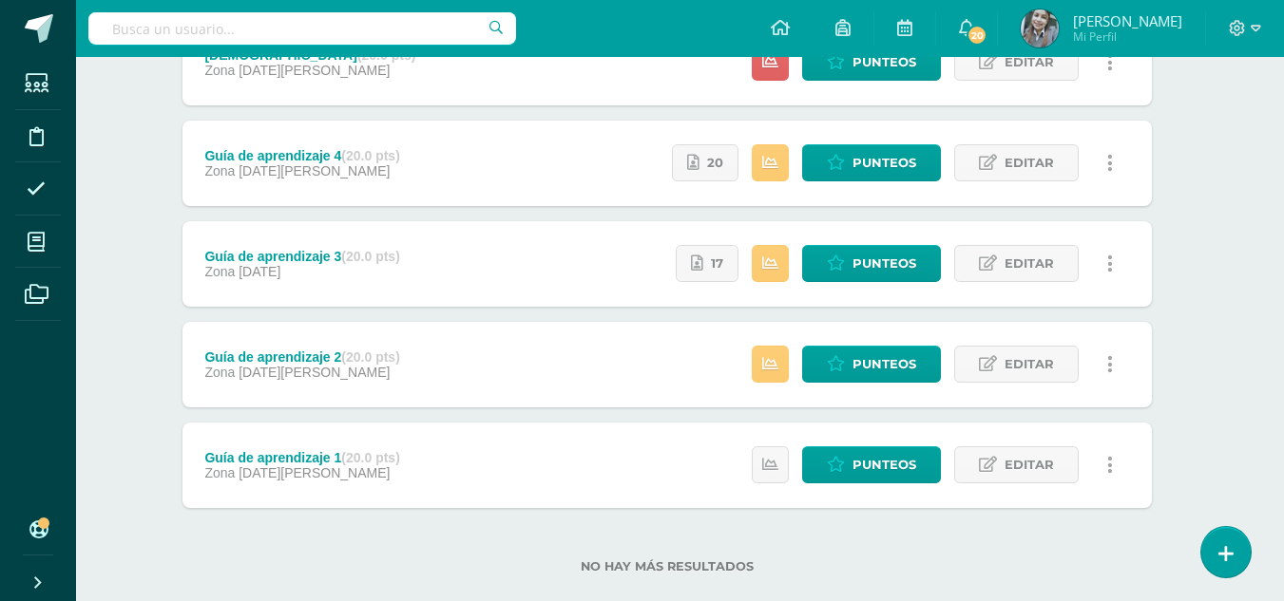
scroll to position [330, 13]
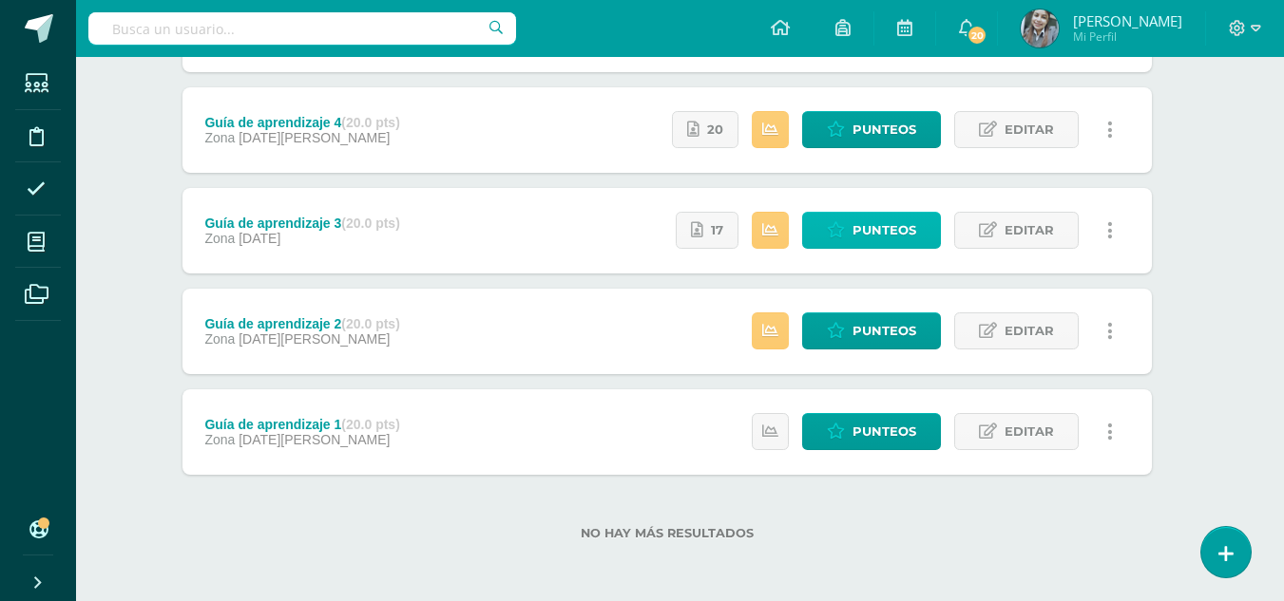
click at [879, 234] on span "Punteos" at bounding box center [884, 230] width 64 height 35
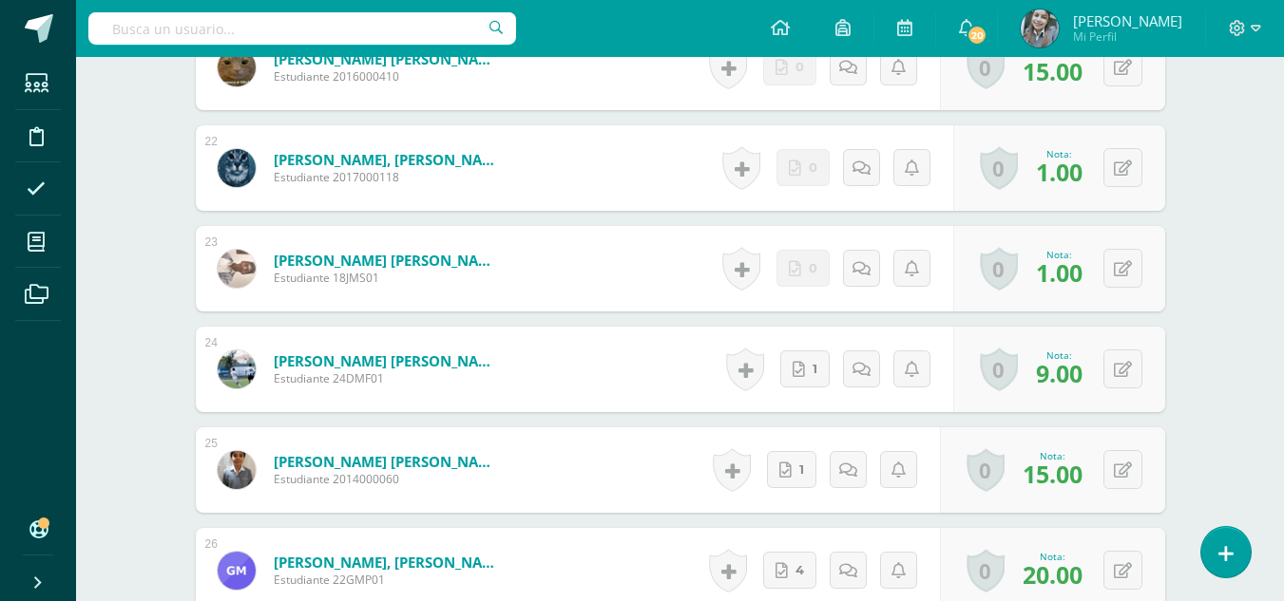
scroll to position [2669, 0]
click at [1120, 164] on button at bounding box center [1122, 166] width 39 height 39
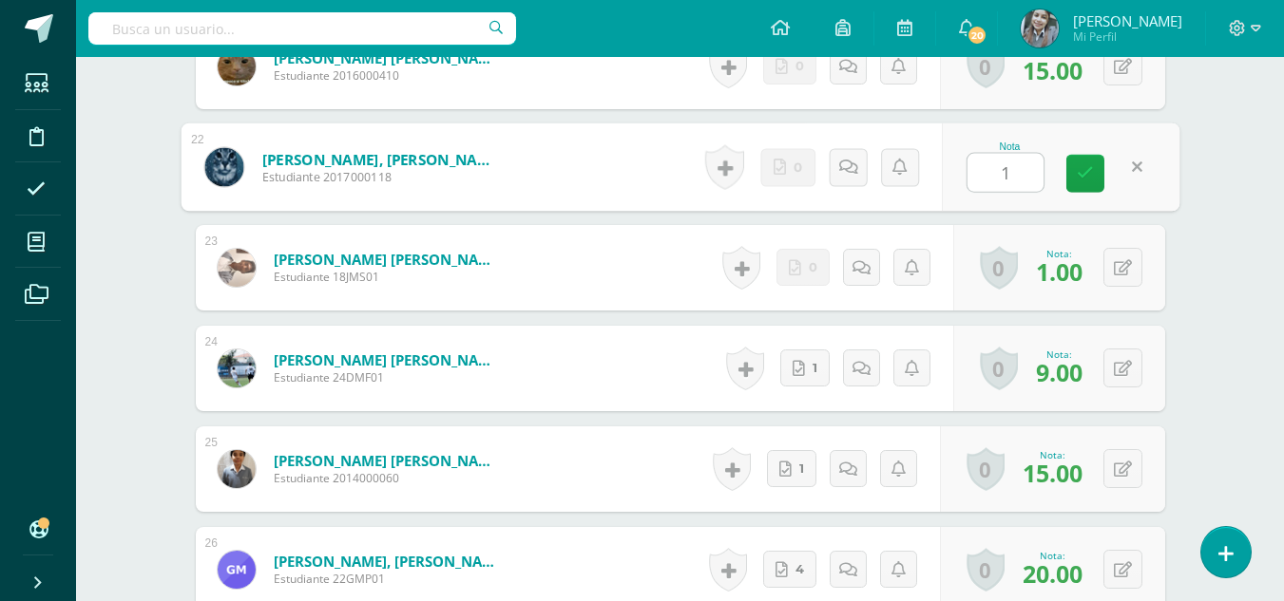
type input "15"
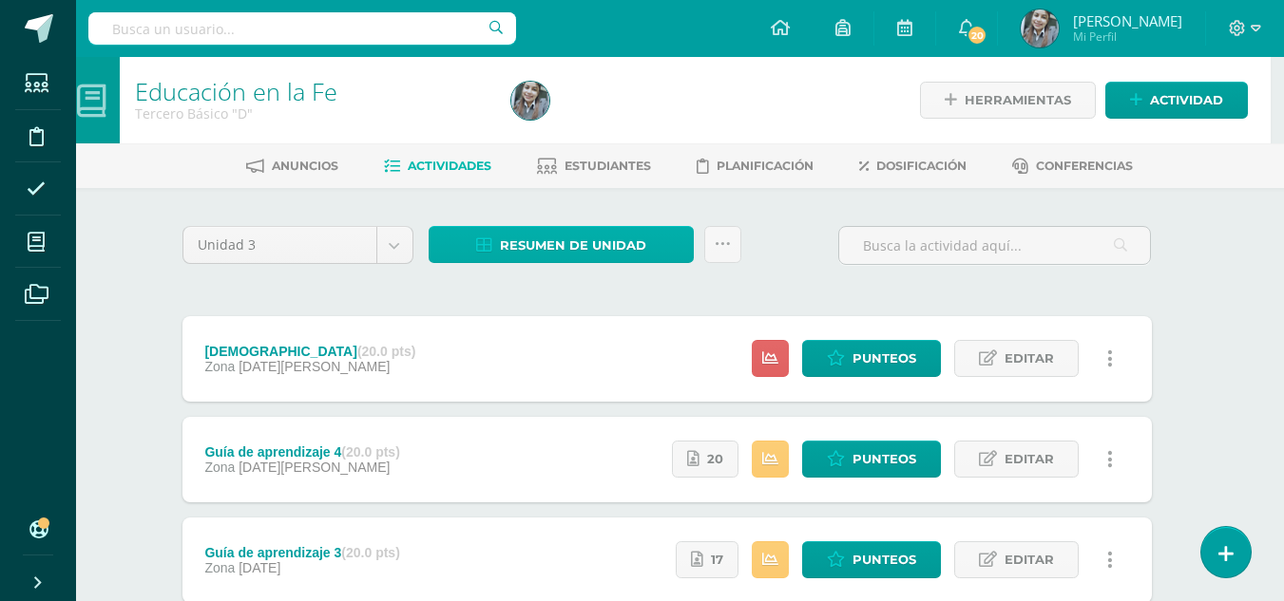
scroll to position [330, 13]
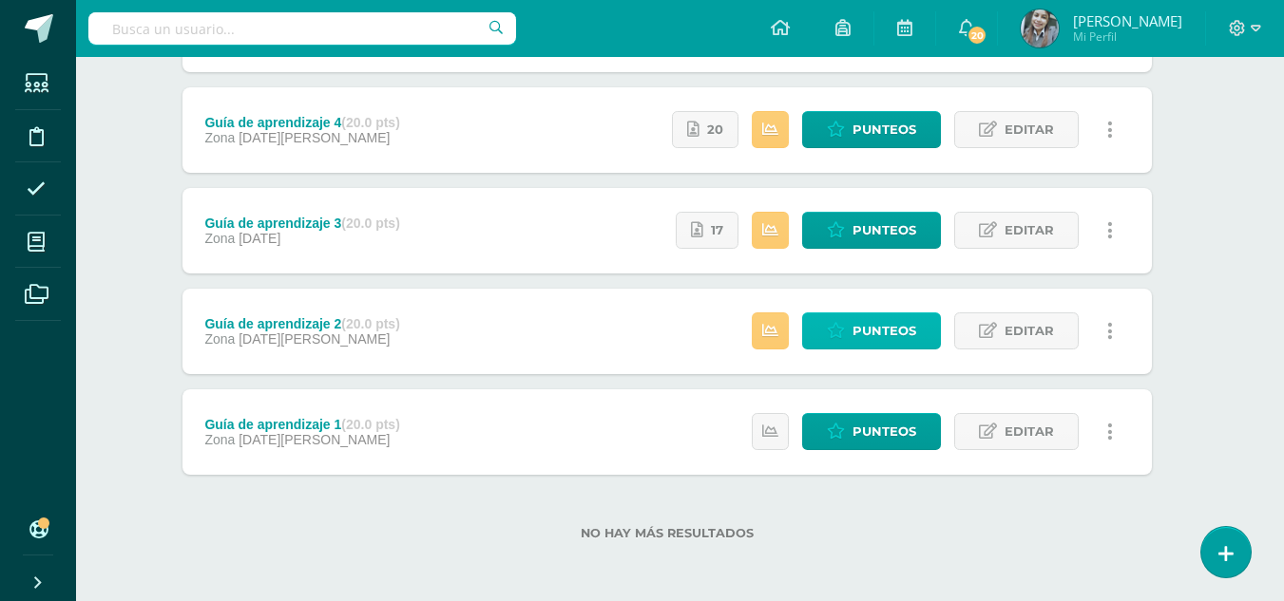
click at [882, 334] on span "Punteos" at bounding box center [884, 331] width 64 height 35
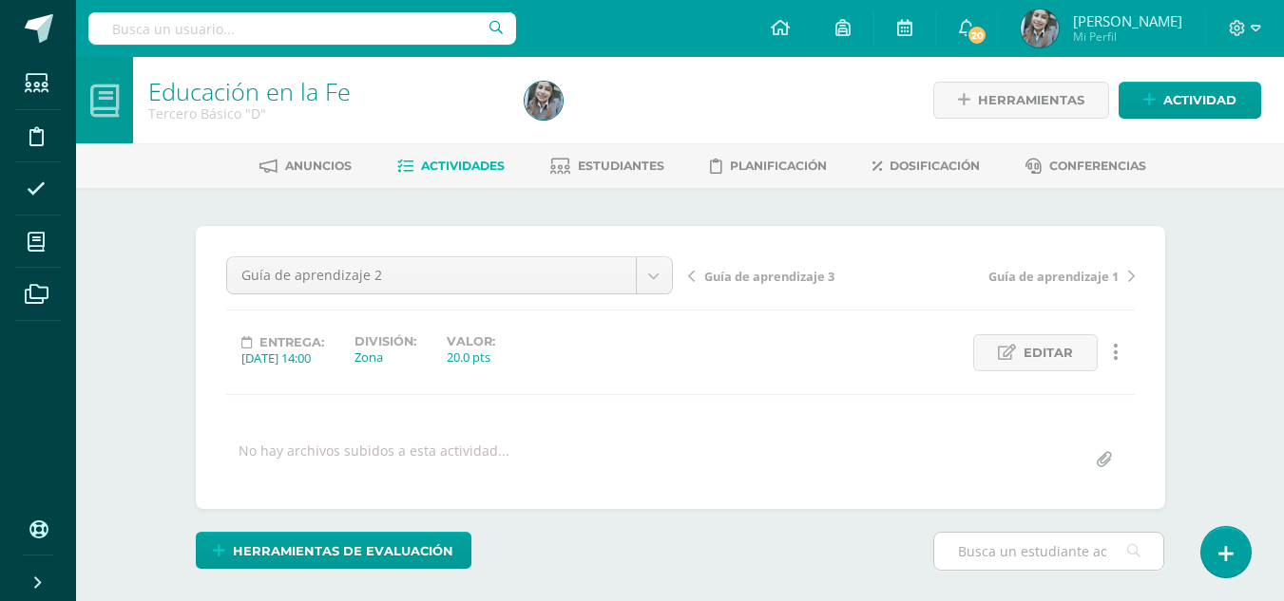
click at [996, 544] on input "text" at bounding box center [1048, 551] width 229 height 37
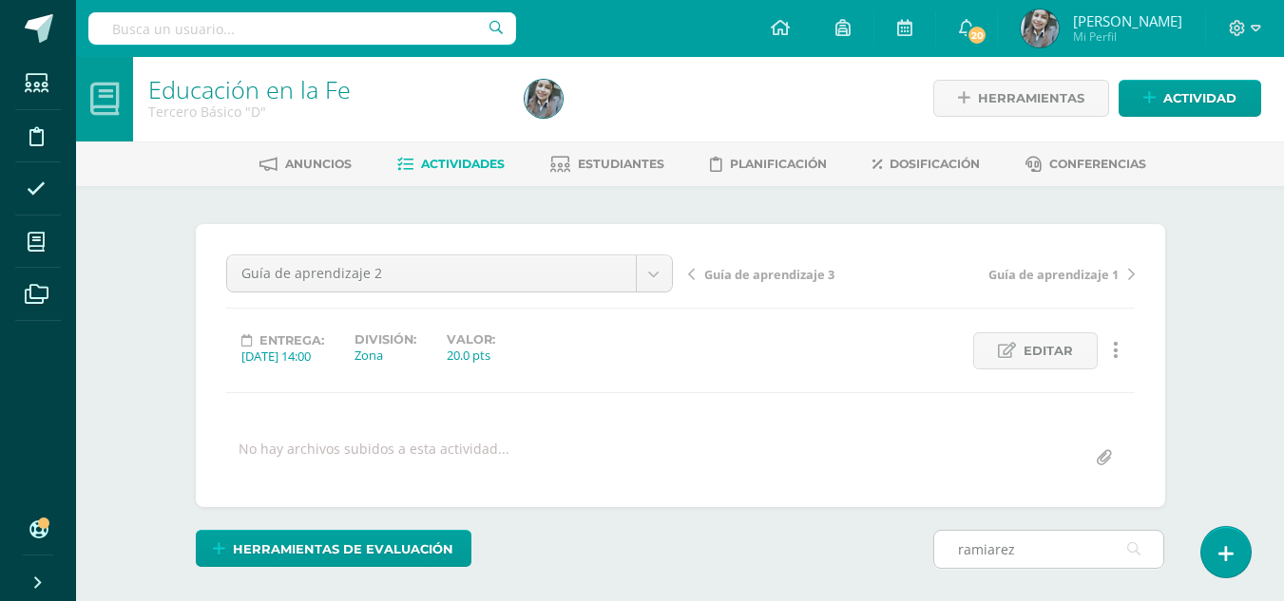
scroll to position [3, 0]
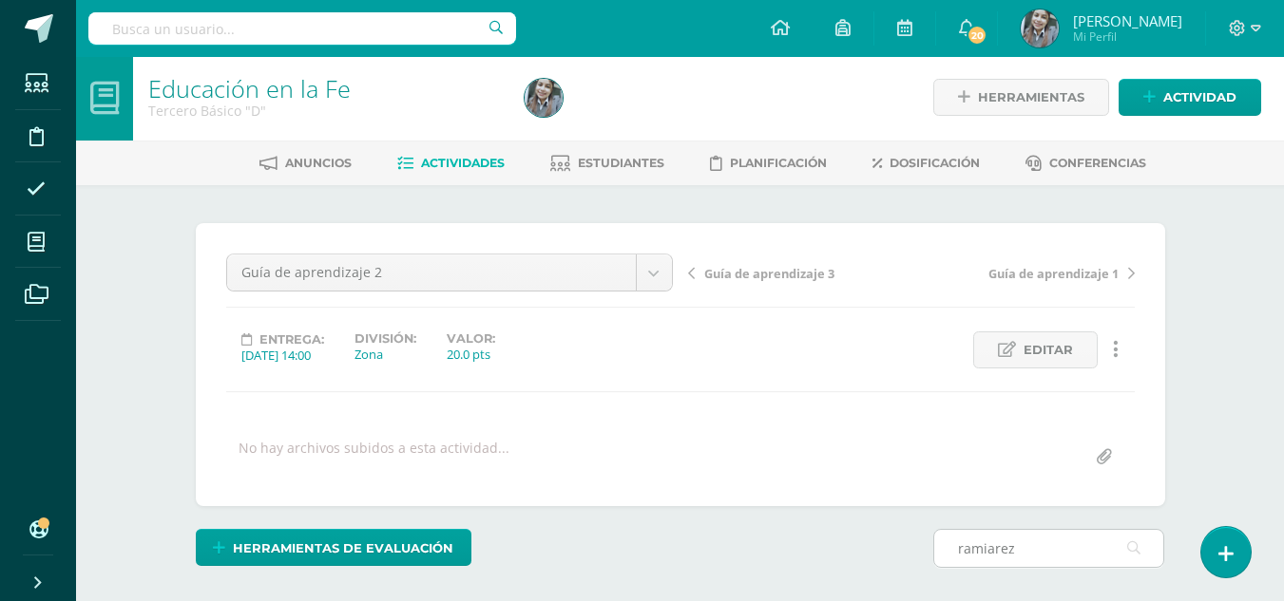
click at [990, 549] on input "ramiarez" at bounding box center [1048, 548] width 229 height 37
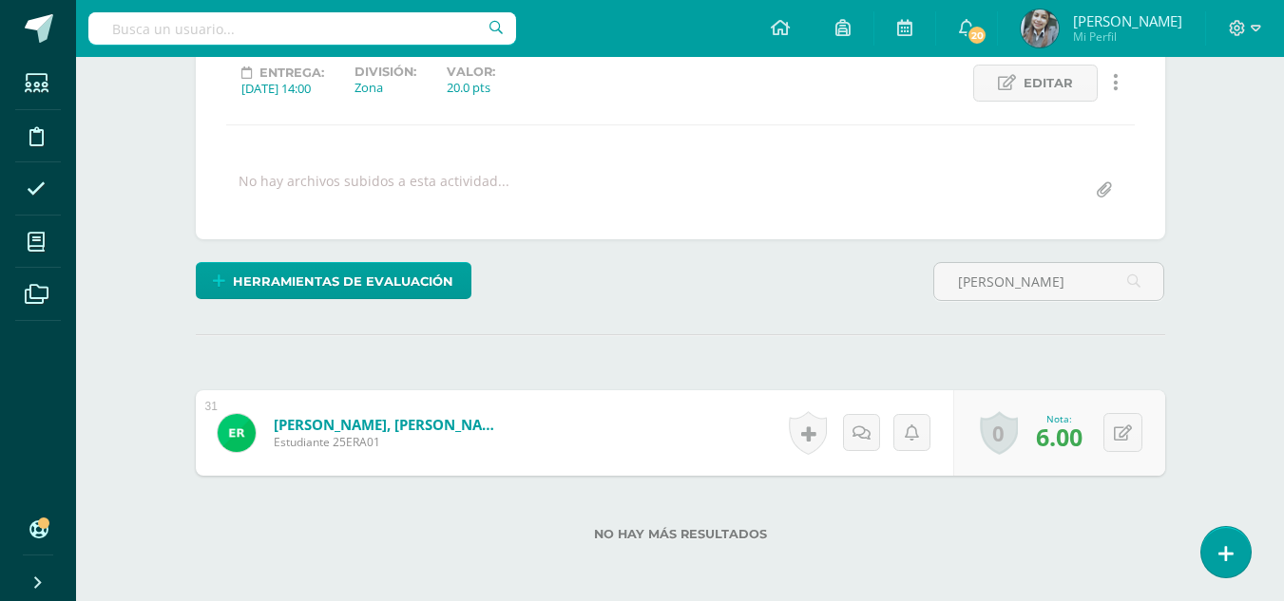
scroll to position [271, 0]
type input "[PERSON_NAME]"
click at [1111, 425] on button at bounding box center [1122, 431] width 39 height 39
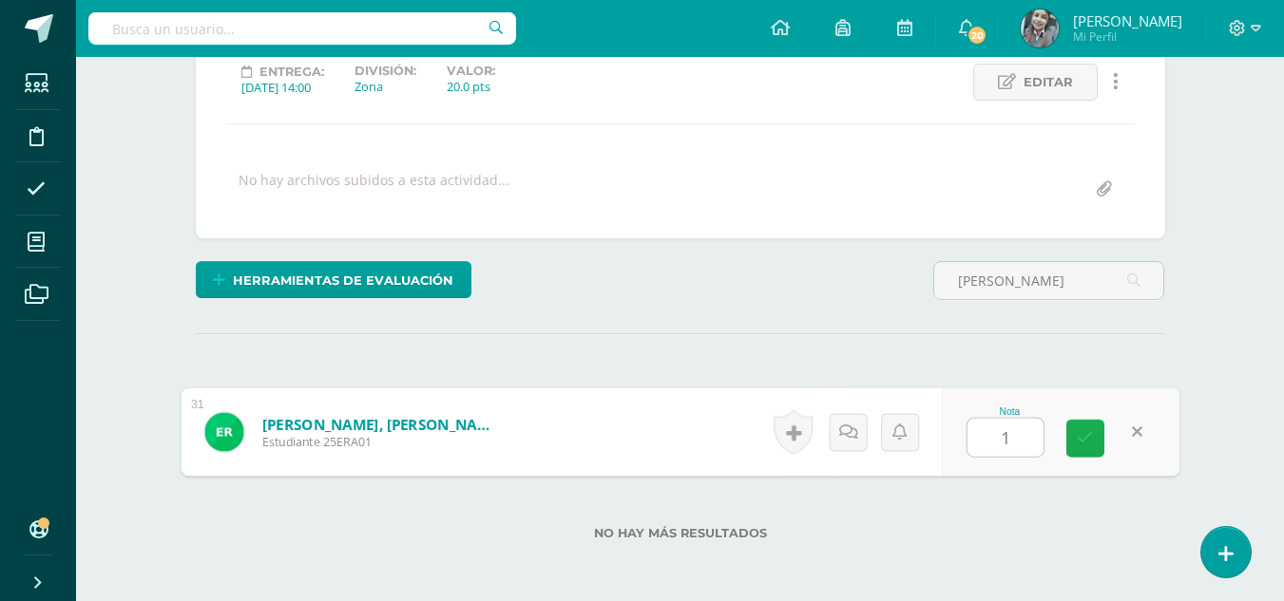
type input "19"
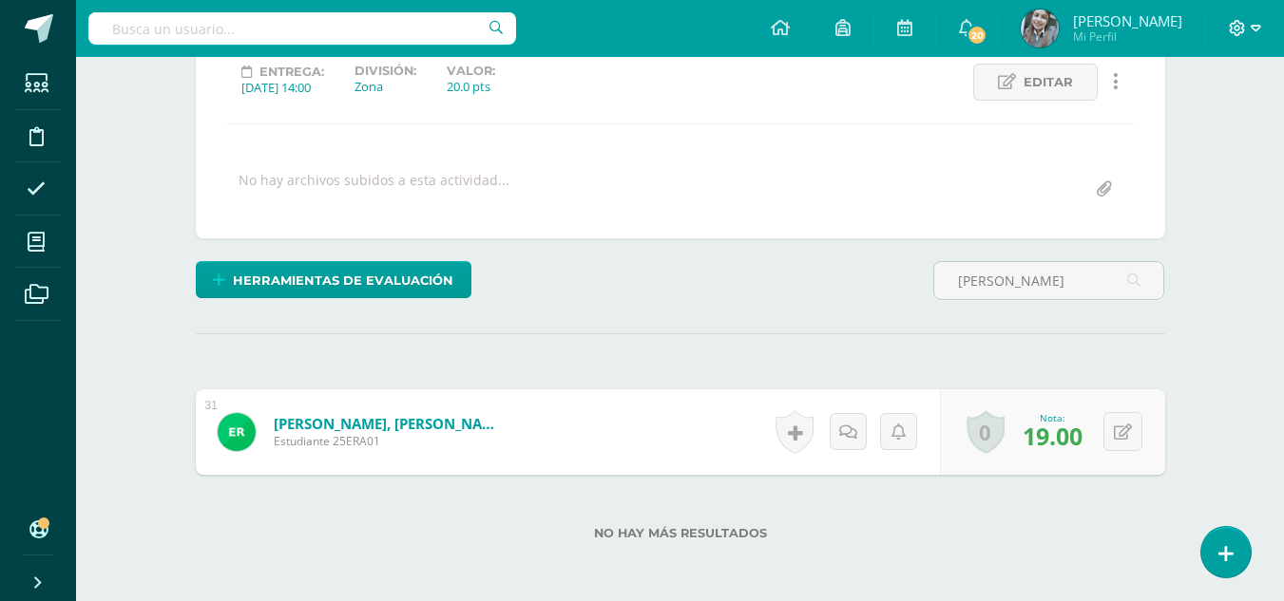
click at [1248, 19] on span at bounding box center [1245, 28] width 32 height 21
click at [1201, 125] on span "Cerrar sesión" at bounding box center [1196, 130] width 86 height 18
